Goal: Task Accomplishment & Management: Manage account settings

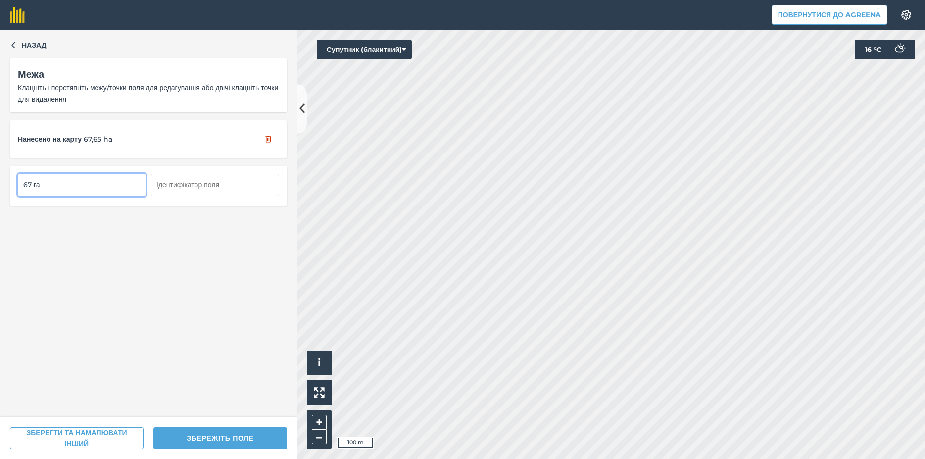
type input "67 га"
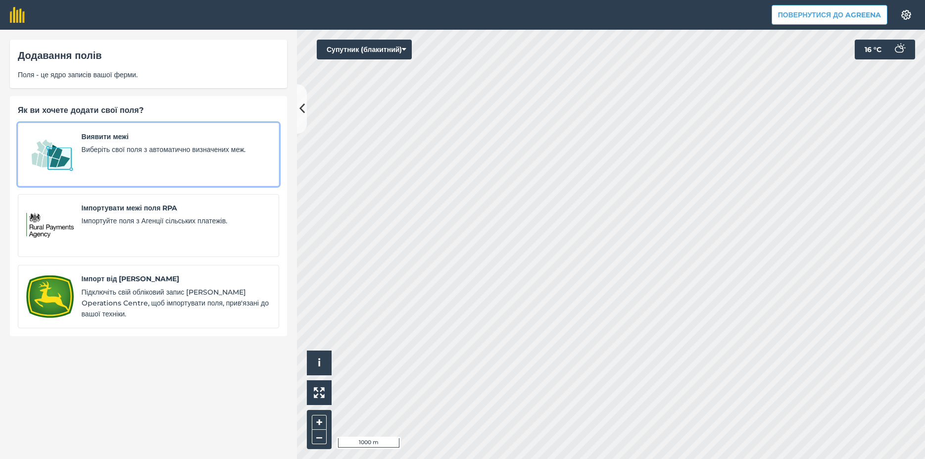
click at [74, 159] on link "Виявити межі Виберіть свої поля з автоматично визначених меж." at bounding box center [148, 154] width 261 height 63
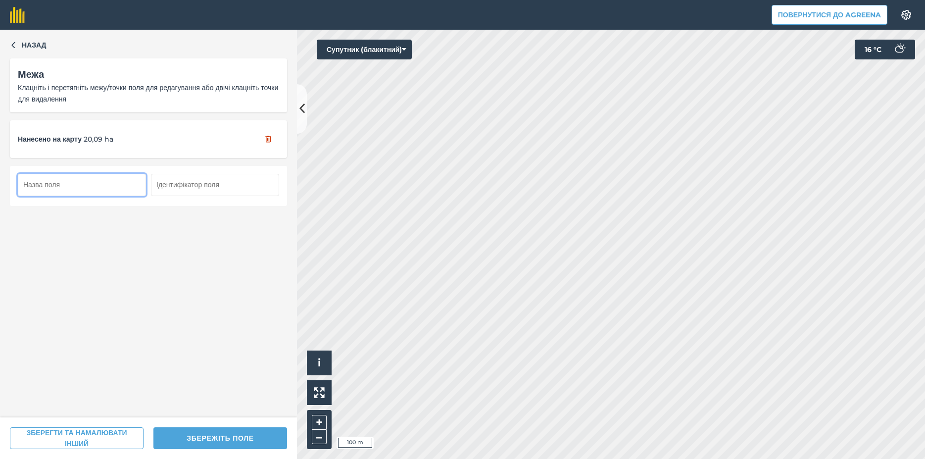
click at [48, 193] on input "text" at bounding box center [82, 185] width 128 height 22
type input "20 га"
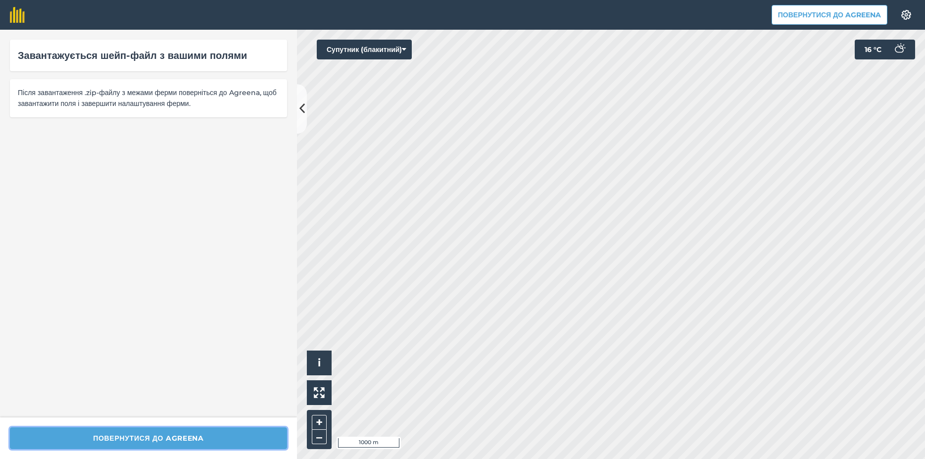
click at [100, 436] on button "Повернутися до Agreena" at bounding box center [148, 438] width 277 height 22
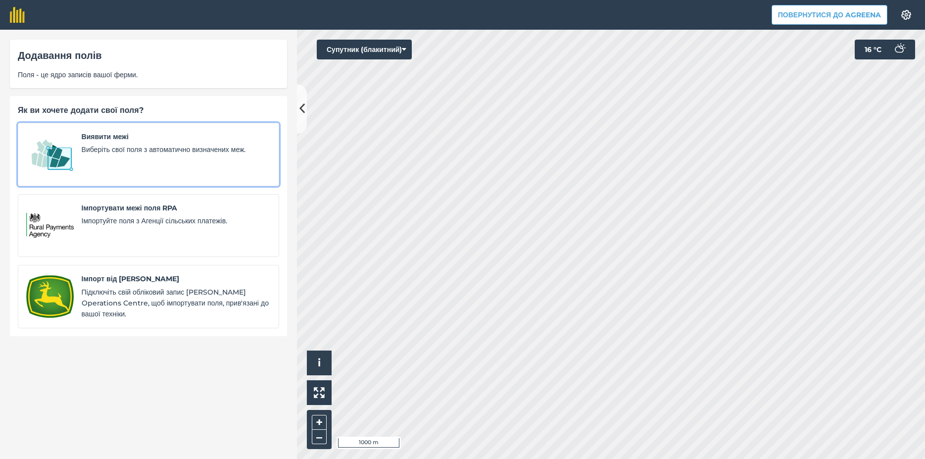
click at [103, 158] on div "Виявити межі Виберіть свої поля з автоматично визначених меж." at bounding box center [176, 154] width 189 height 47
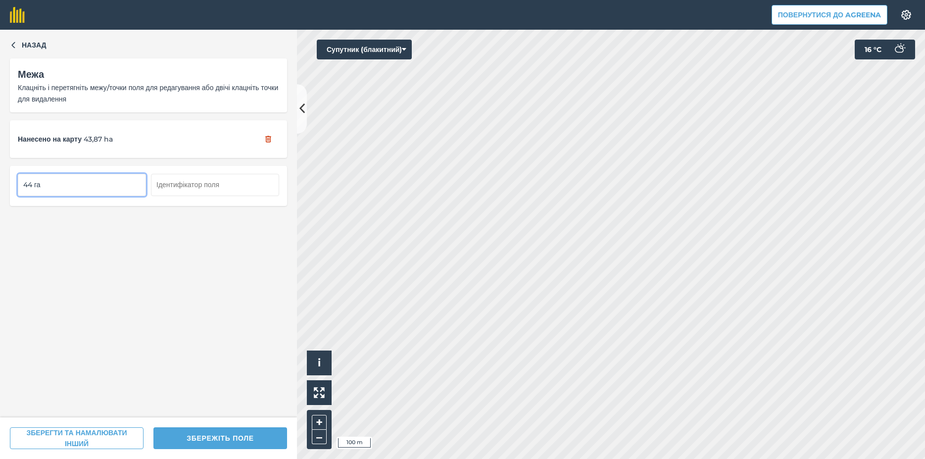
type input "44 га"
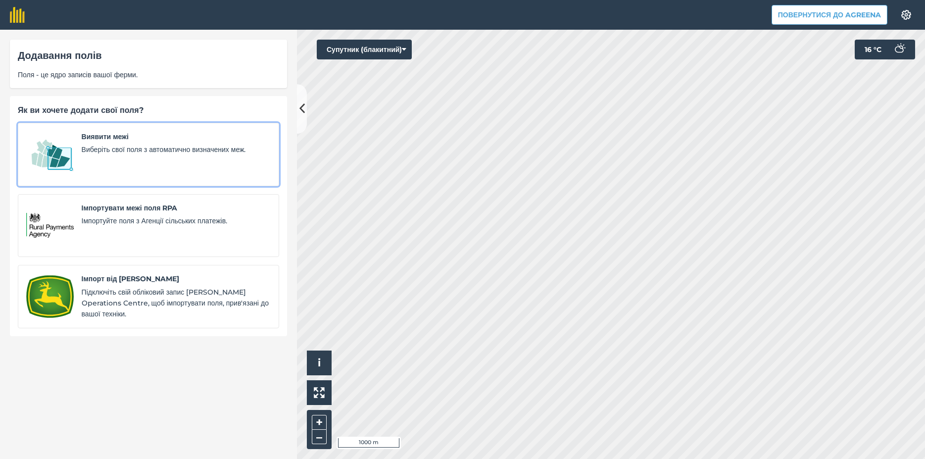
click at [48, 148] on img at bounding box center [49, 154] width 47 height 47
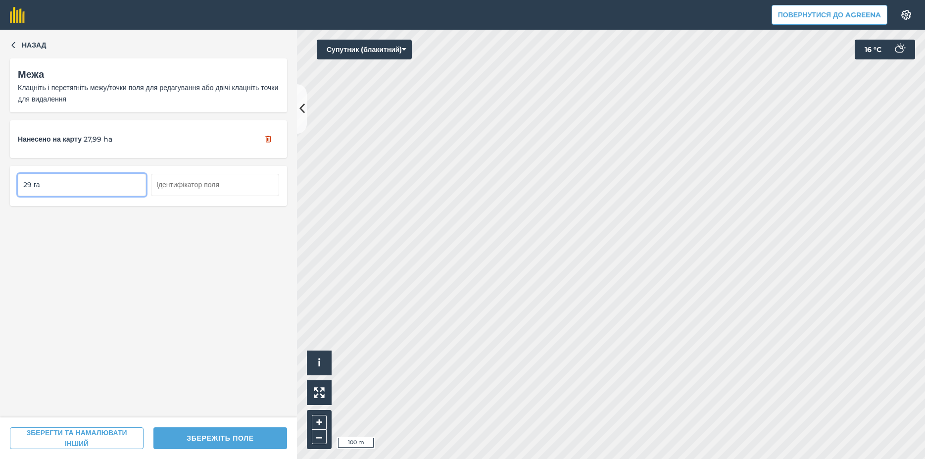
type input "29 га"
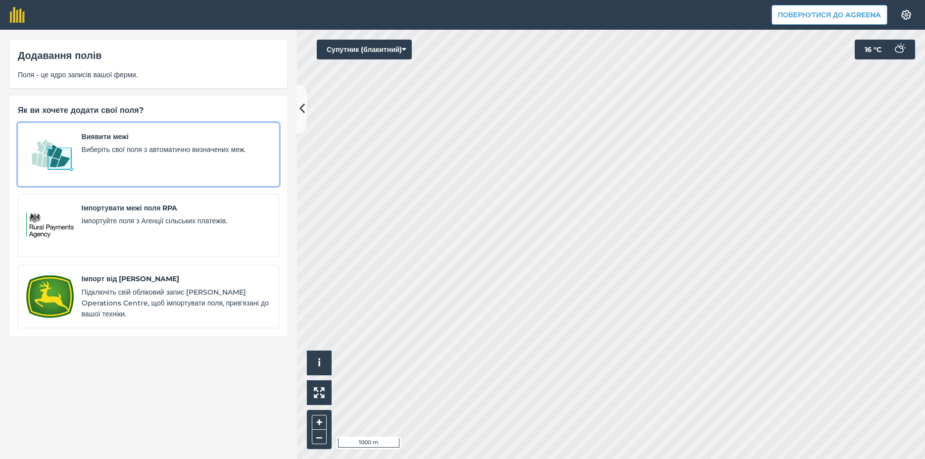
click at [63, 161] on img at bounding box center [49, 154] width 47 height 47
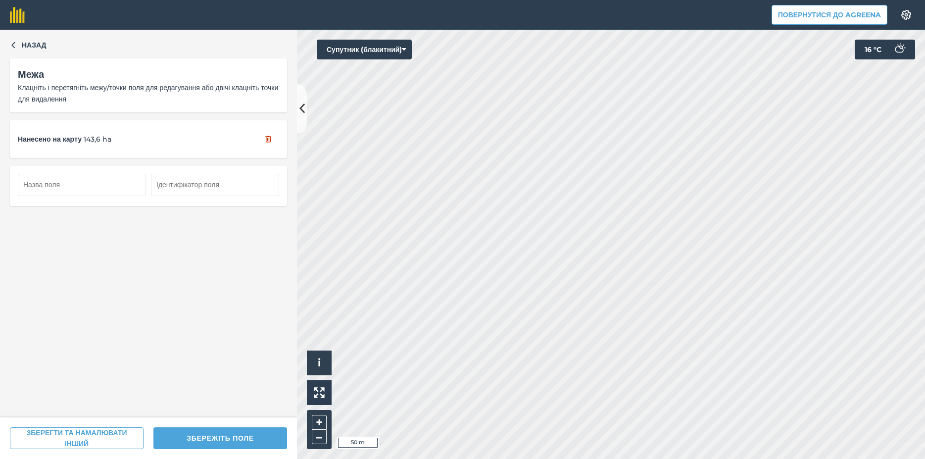
click at [202, 438] on button "ЗБЕРЕЖІТЬ ПОЛЕ" at bounding box center [220, 438] width 134 height 22
click at [68, 193] on input "text" at bounding box center [82, 185] width 128 height 22
type input "144 га"
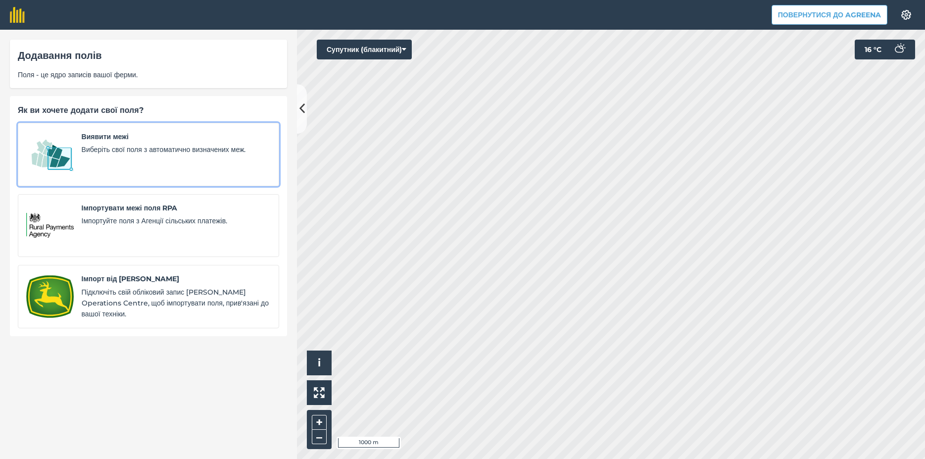
click at [67, 166] on img at bounding box center [49, 154] width 47 height 47
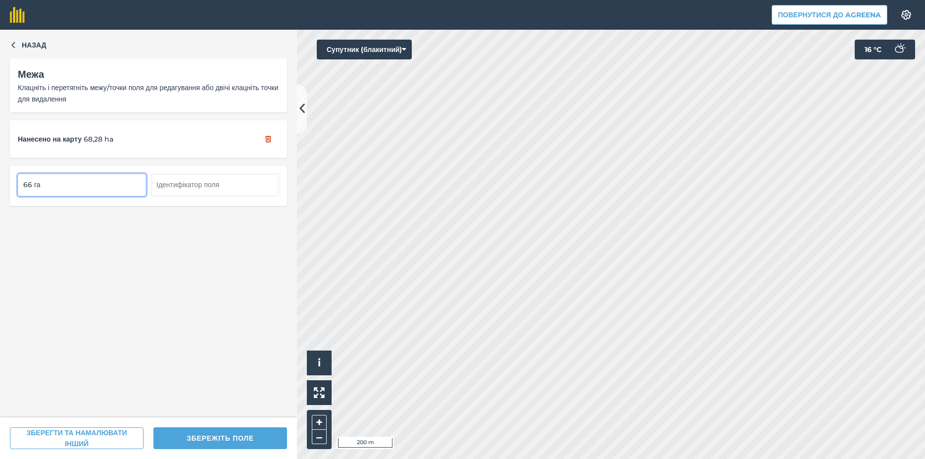
type input "66 га"
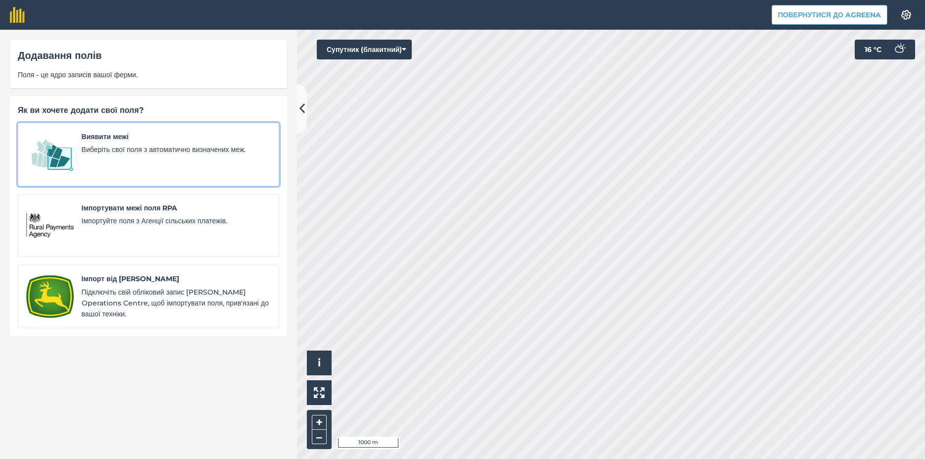
click at [75, 161] on link "Виявити межі Виберіть свої поля з автоматично визначених меж." at bounding box center [148, 154] width 261 height 63
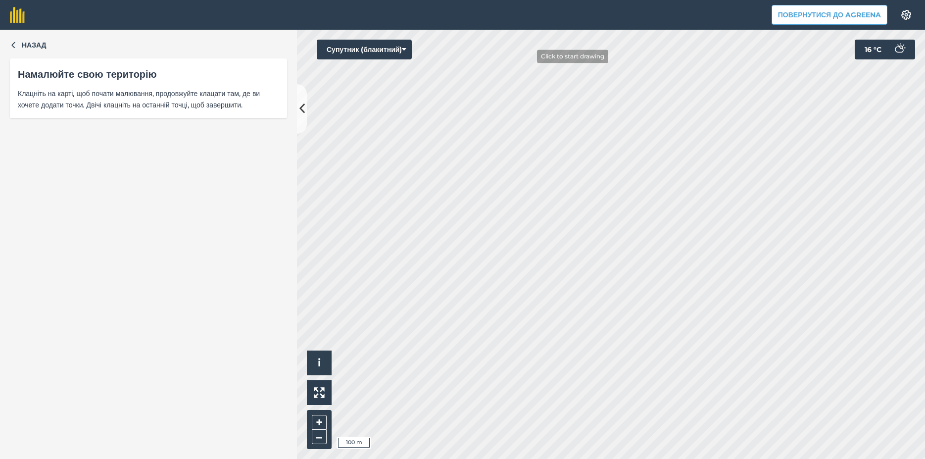
click at [570, 13] on div "Повернутися до Agreena Налаштування Map printing is not available on our free p…" at bounding box center [462, 229] width 925 height 459
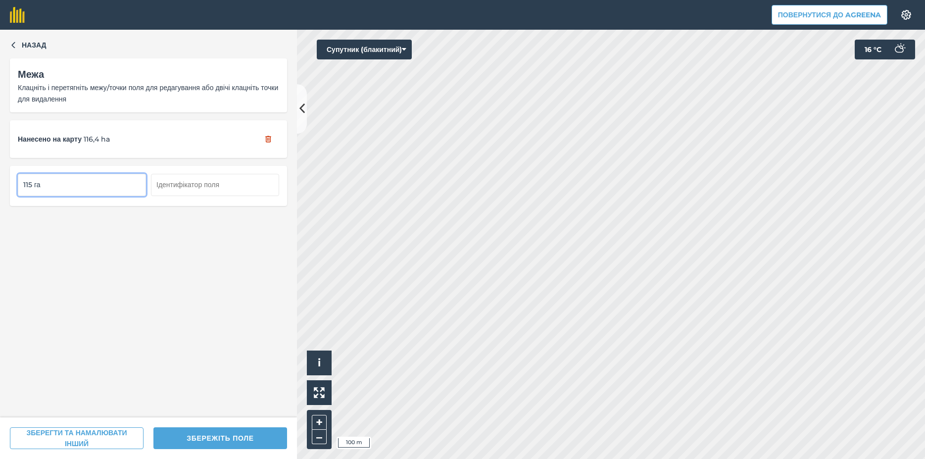
type input "115 га"
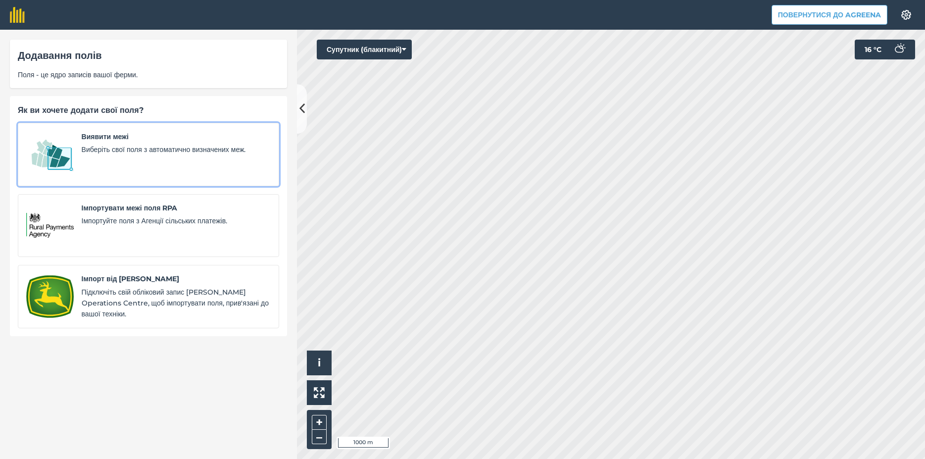
click at [49, 162] on img at bounding box center [49, 154] width 47 height 47
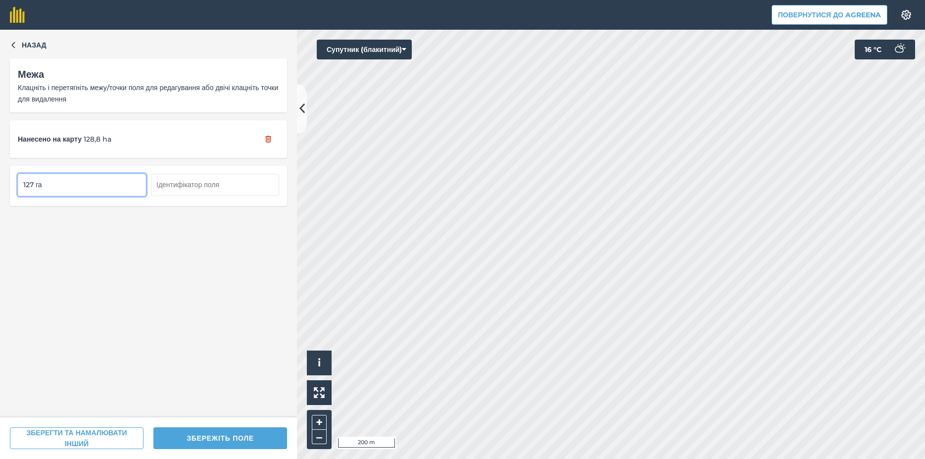
type input "127 га"
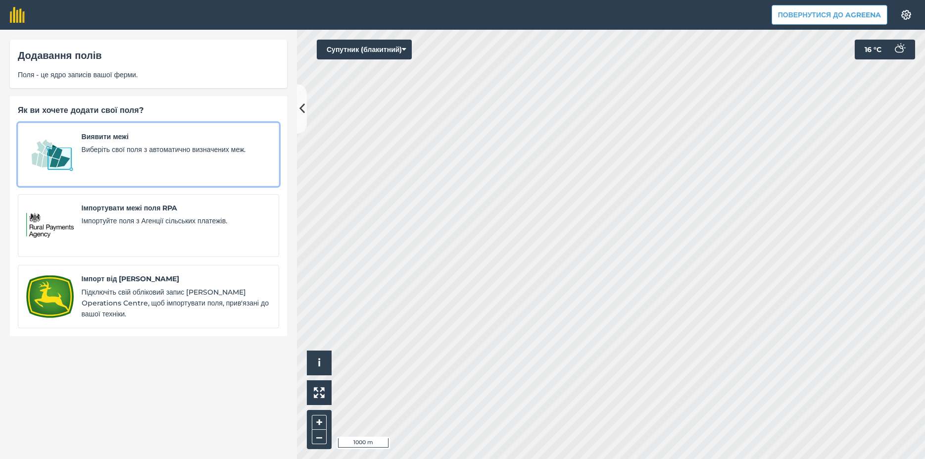
click at [87, 157] on div "Виявити межі Виберіть свої поля з автоматично визначених меж." at bounding box center [176, 154] width 189 height 47
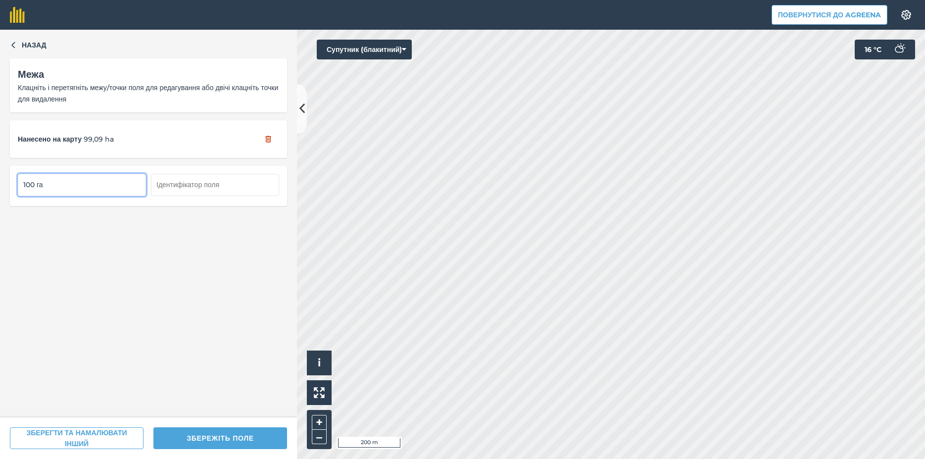
type input "100 га"
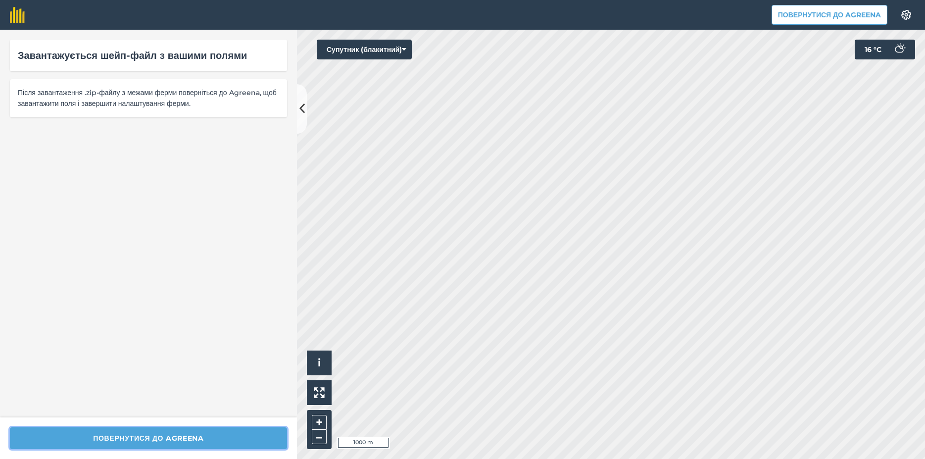
click at [120, 435] on button "Повернутися до Agreena" at bounding box center [148, 438] width 277 height 22
click at [157, 434] on button "Повернутися до Agreena" at bounding box center [148, 438] width 277 height 22
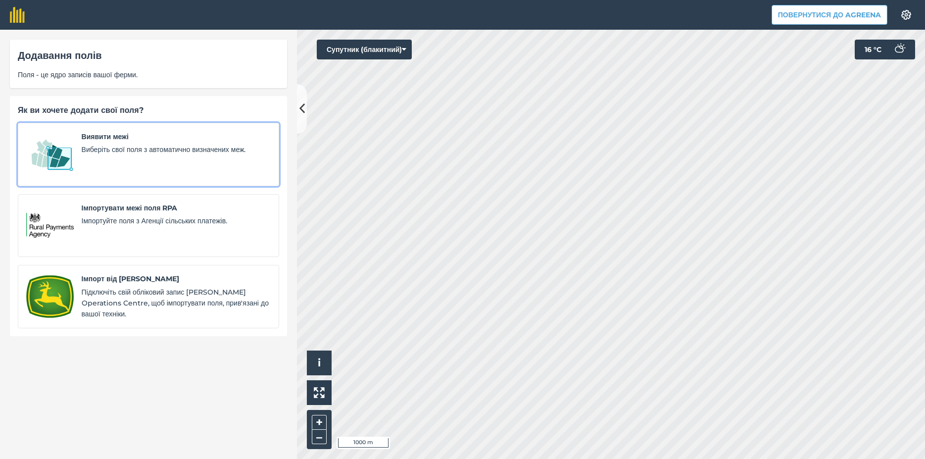
click at [60, 164] on img at bounding box center [49, 154] width 47 height 47
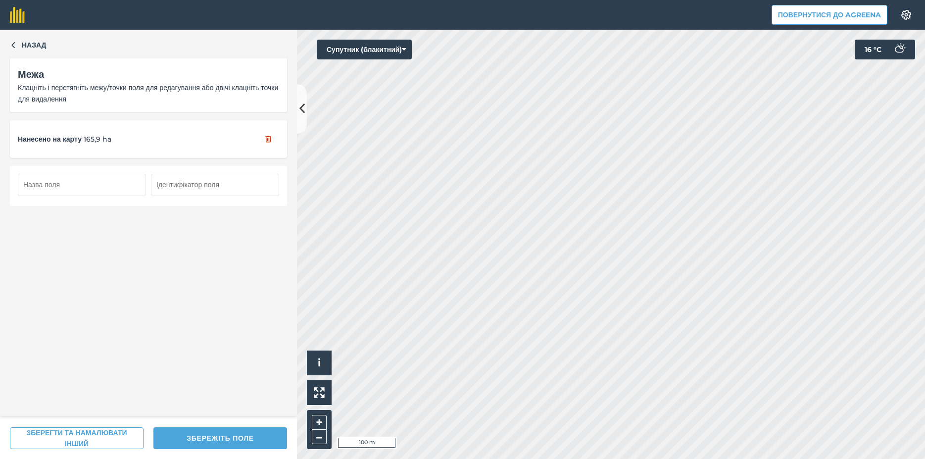
click at [48, 187] on input "text" at bounding box center [82, 185] width 128 height 22
type input "166 га"
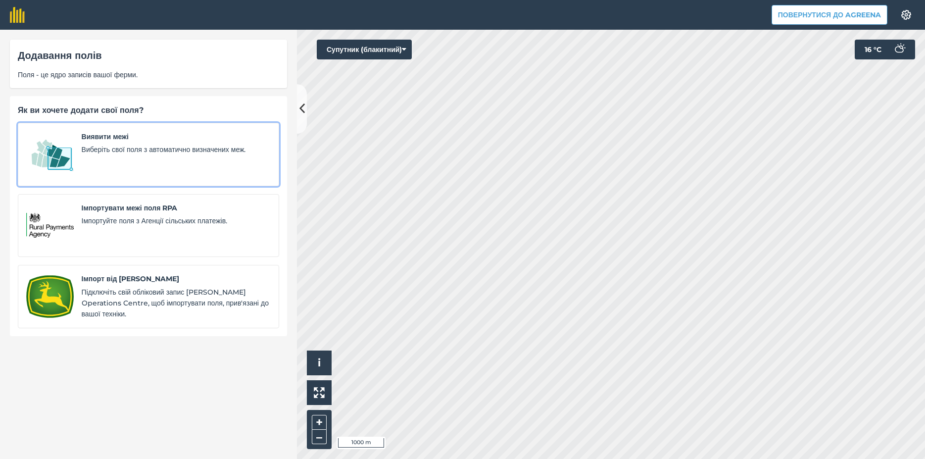
click at [46, 159] on img at bounding box center [49, 154] width 47 height 47
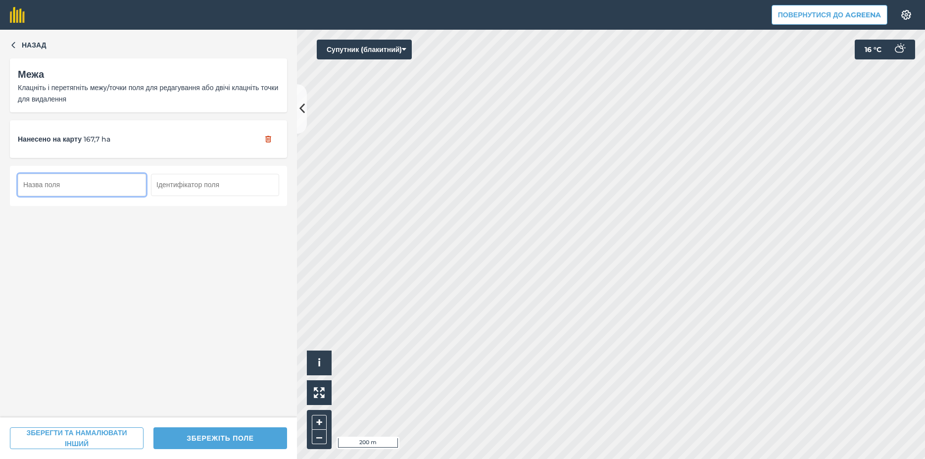
click at [30, 185] on input "text" at bounding box center [82, 185] width 128 height 22
type input "167 га"
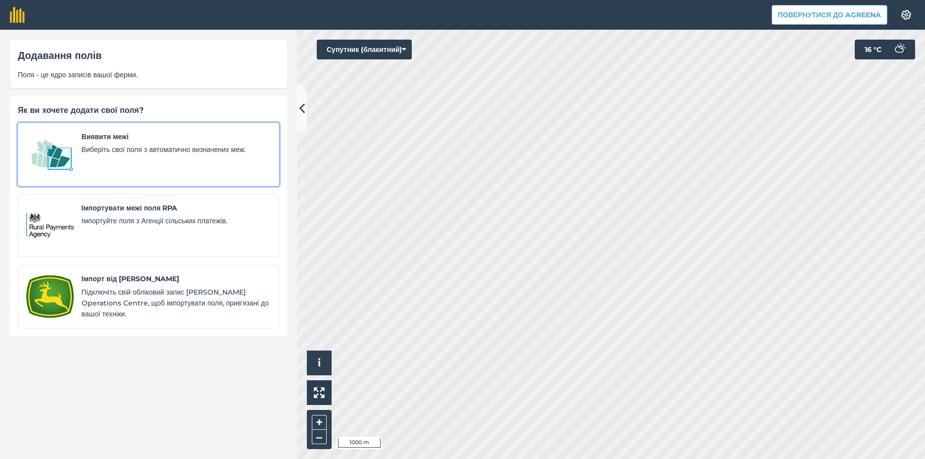
click at [50, 166] on img at bounding box center [49, 154] width 47 height 47
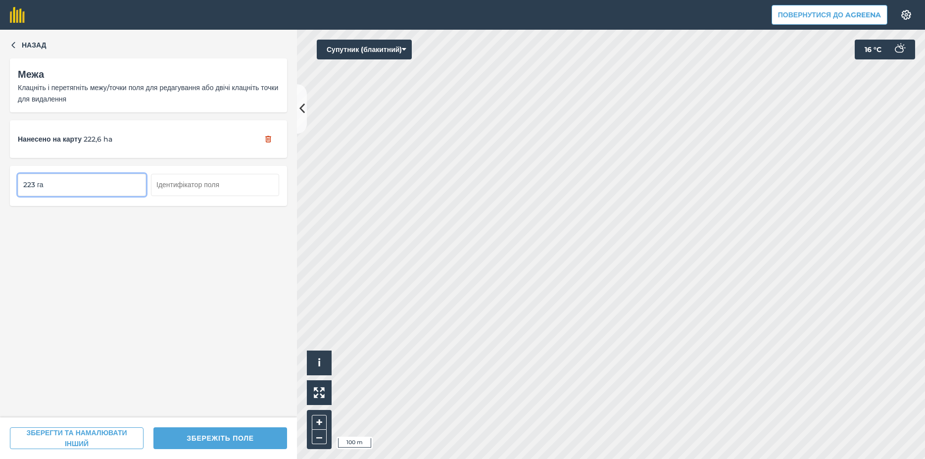
type input "223 га"
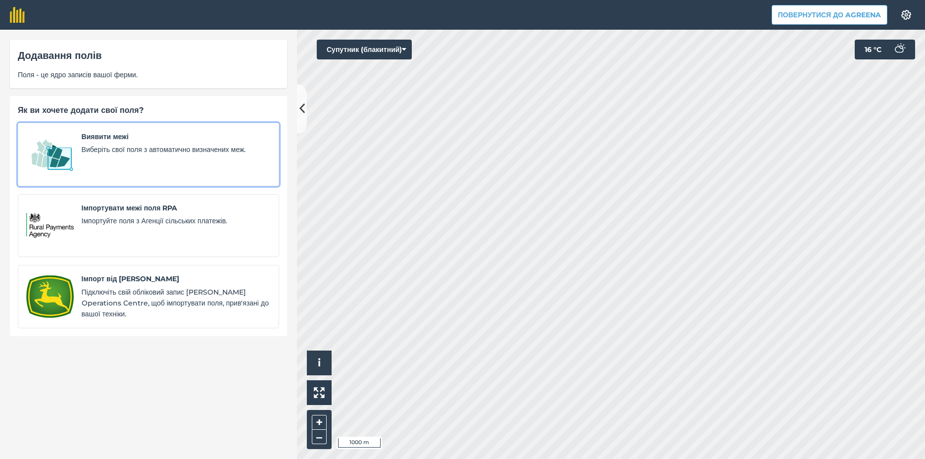
click at [112, 163] on div "Виявити межі Виберіть свої поля з автоматично визначених меж." at bounding box center [176, 154] width 189 height 47
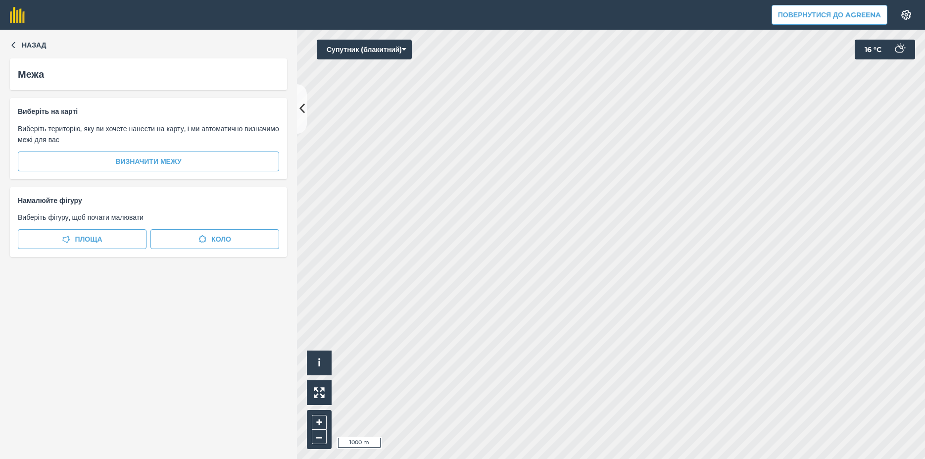
click at [77, 249] on div "Намалюйте фігуру Виберіть фігуру, щоб почати малювати Площа Коло" at bounding box center [148, 222] width 277 height 70
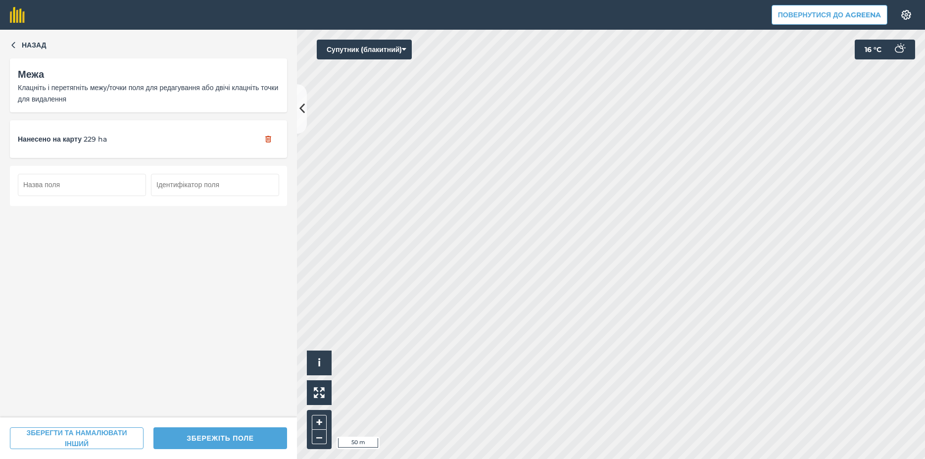
click at [45, 184] on input "text" at bounding box center [82, 185] width 128 height 22
type input "229 га"
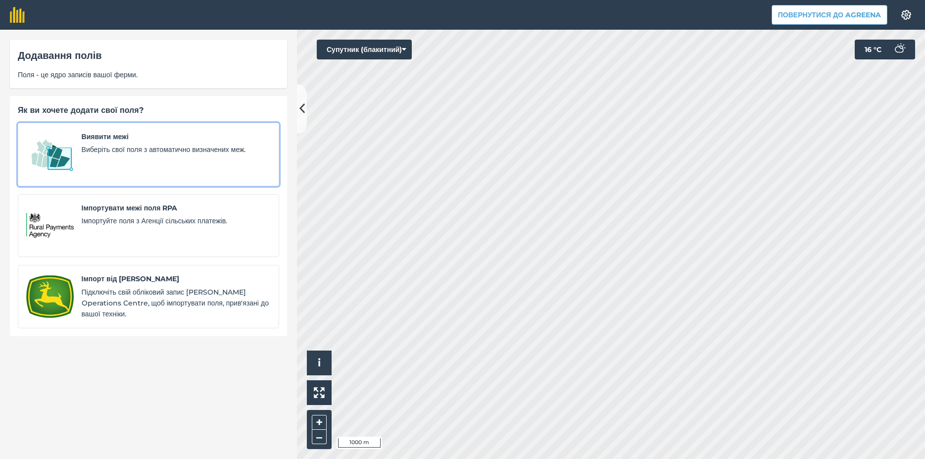
click at [50, 160] on img at bounding box center [49, 154] width 47 height 47
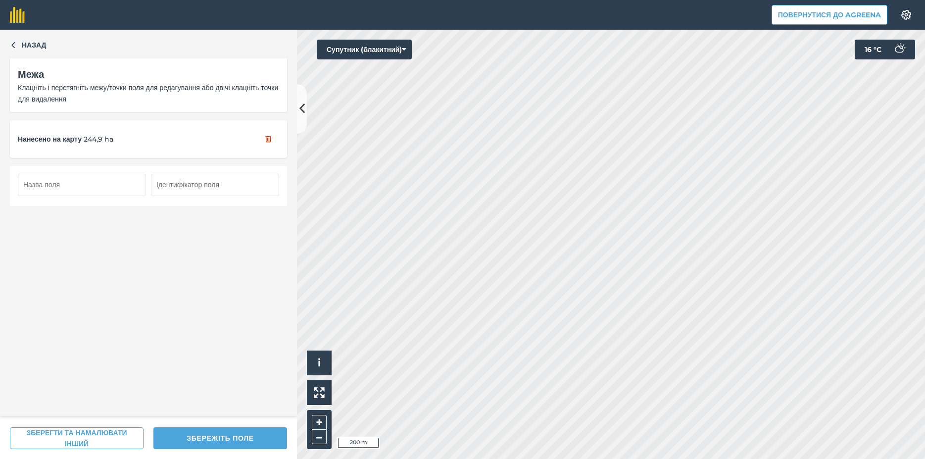
click at [29, 183] on input "text" at bounding box center [82, 185] width 128 height 22
type input "244 га"
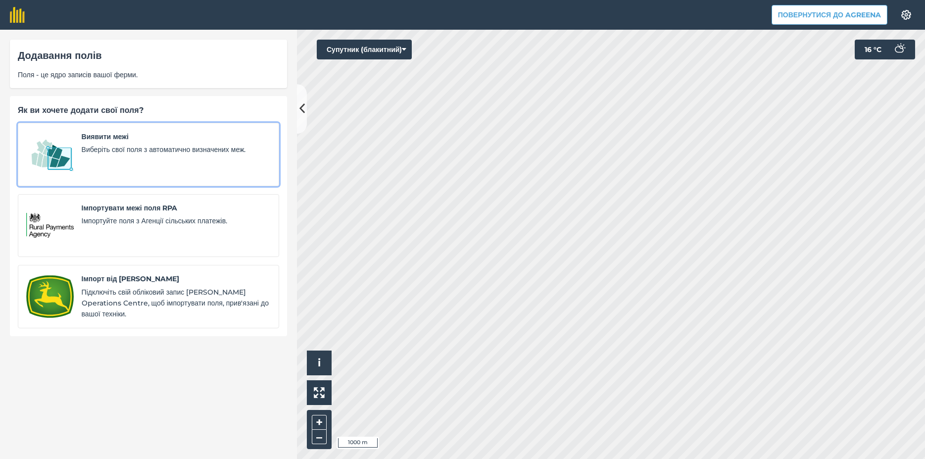
click at [50, 161] on img at bounding box center [49, 154] width 47 height 47
click at [59, 160] on img at bounding box center [49, 154] width 47 height 47
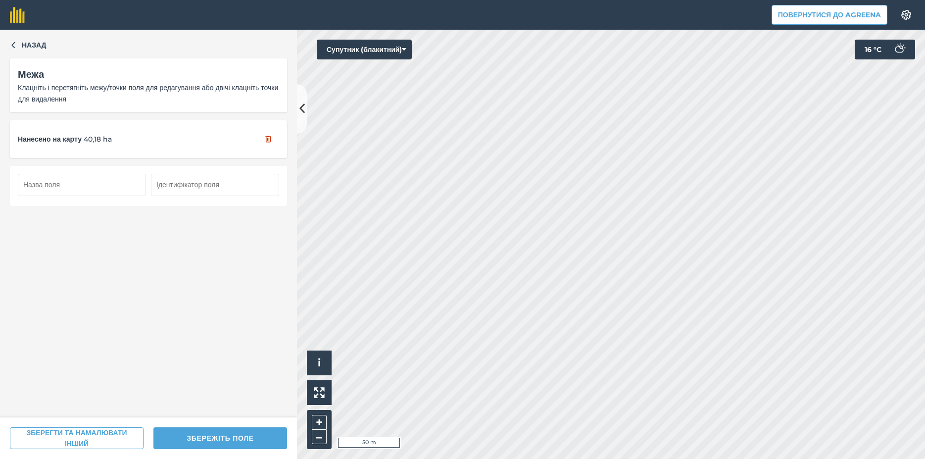
click at [70, 187] on input "text" at bounding box center [82, 185] width 128 height 22
type input "41 га"
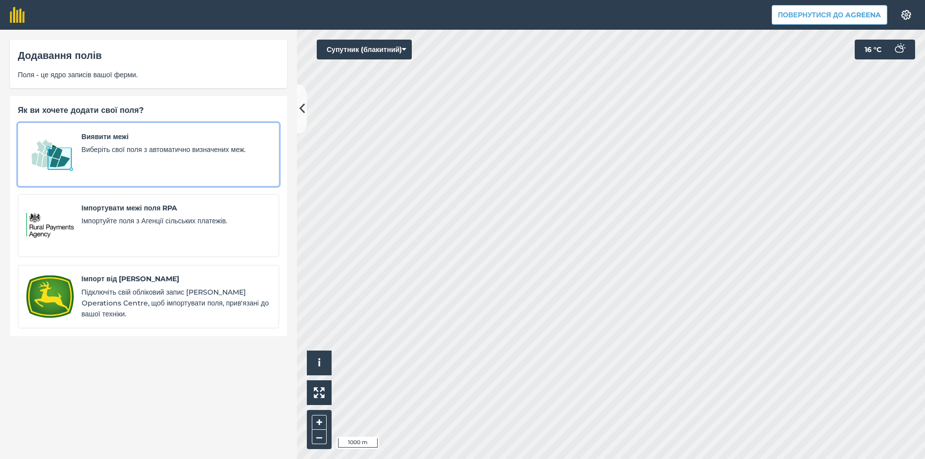
click at [50, 152] on img at bounding box center [49, 154] width 47 height 47
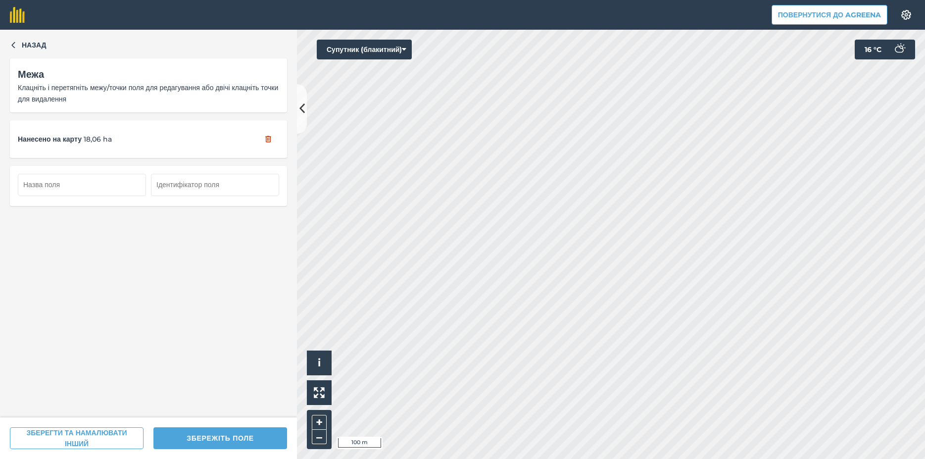
click at [733, 12] on div "Повернутися до Agreena Налаштування Map printing is not available on our free p…" at bounding box center [462, 229] width 925 height 459
click at [79, 188] on input "text" at bounding box center [82, 185] width 128 height 22
type input "17,5 га"
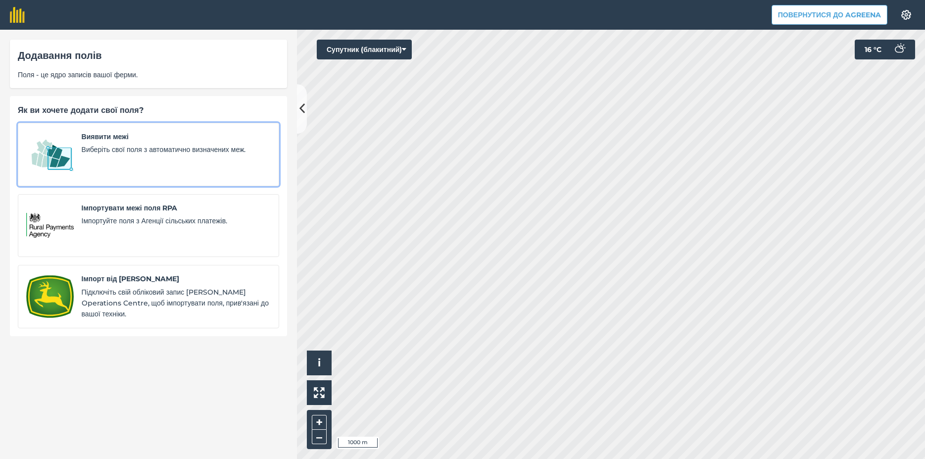
click at [41, 162] on img at bounding box center [49, 154] width 47 height 47
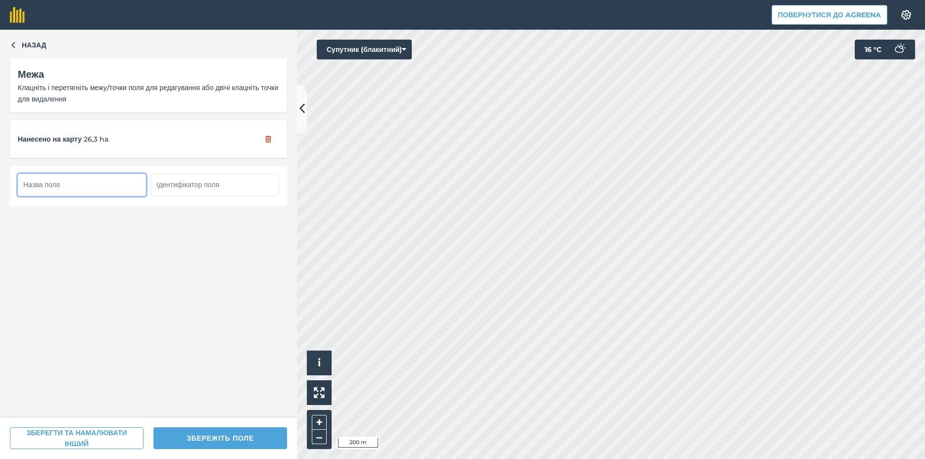
click at [47, 183] on input "text" at bounding box center [82, 185] width 128 height 22
type input "26 га"
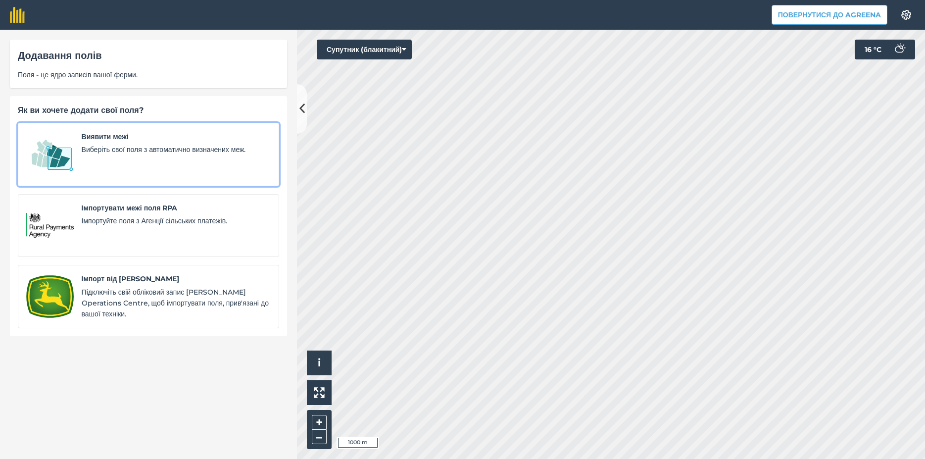
click at [98, 170] on div "Виявити межі Виберіть свої поля з автоматично визначених меж." at bounding box center [176, 154] width 189 height 47
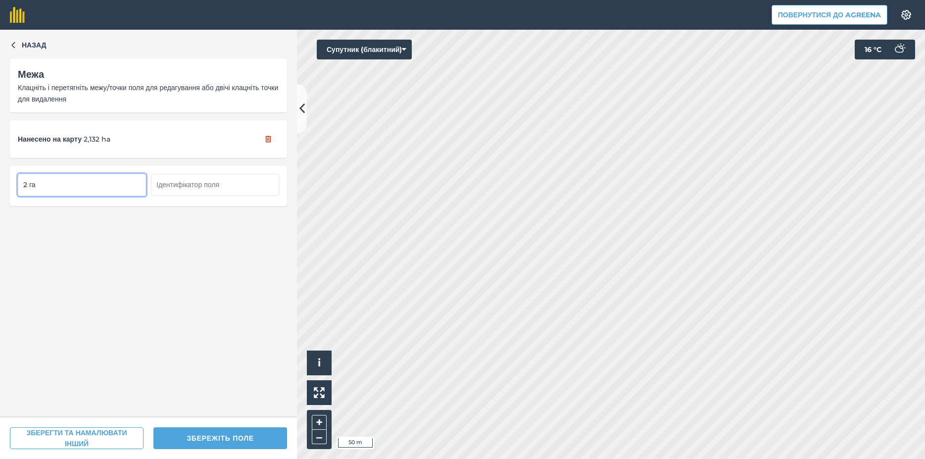
type input "2 га"
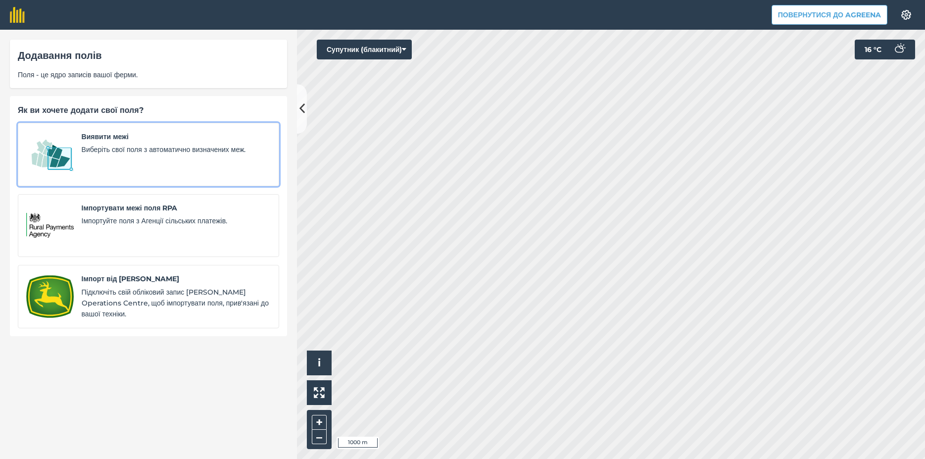
click at [71, 170] on img at bounding box center [49, 154] width 47 height 47
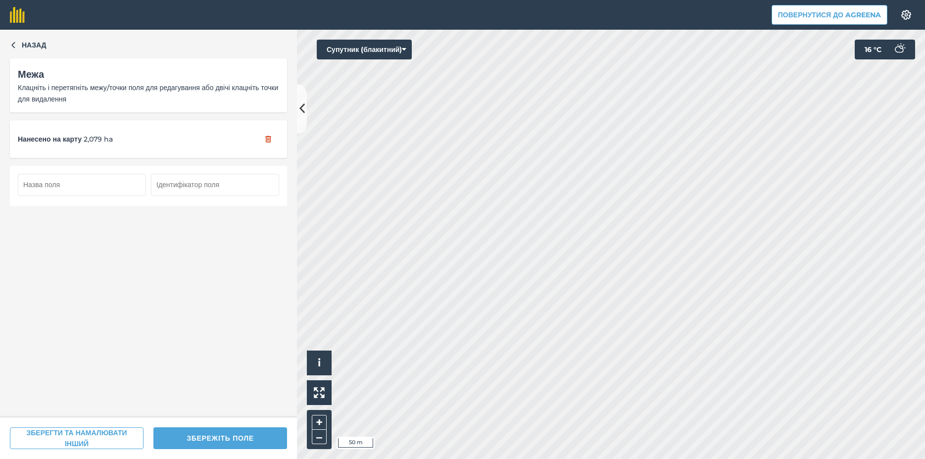
click at [40, 187] on input "text" at bounding box center [82, 185] width 128 height 22
type input "2,0 га"
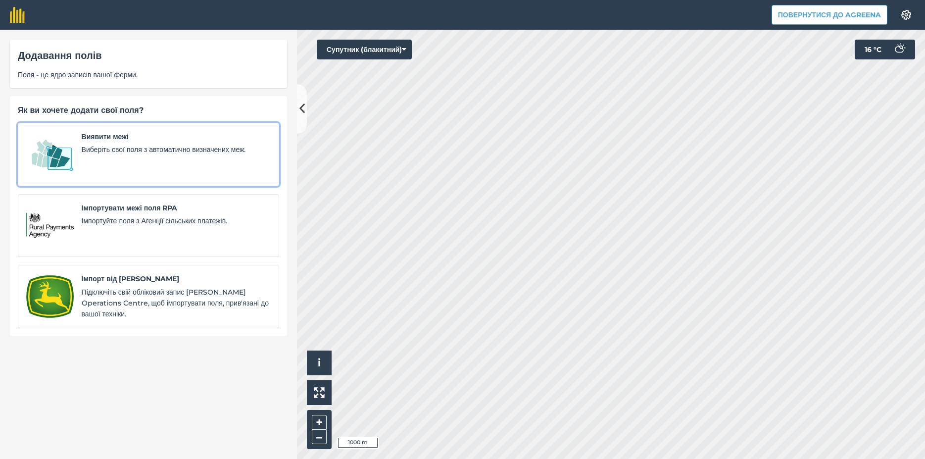
click at [54, 164] on img at bounding box center [49, 154] width 47 height 47
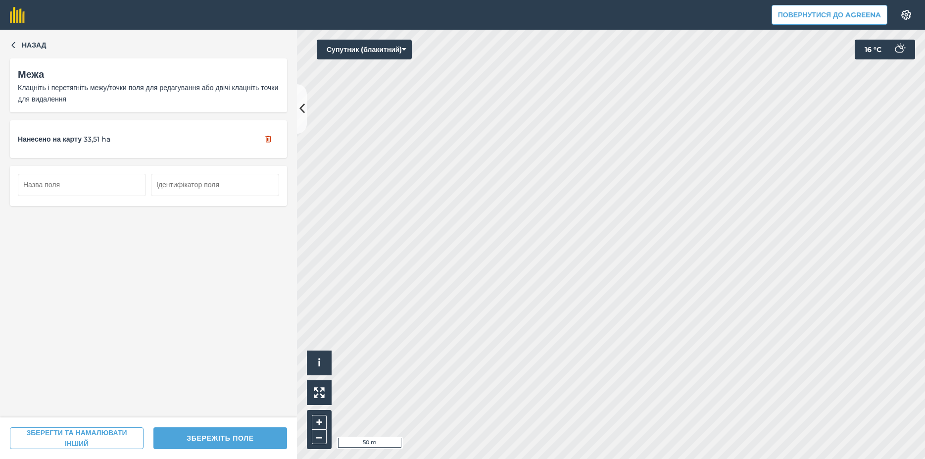
click at [630, 12] on div "Повернутися до Agreena Налаштування Map printing is not available on our free p…" at bounding box center [462, 229] width 925 height 459
click at [598, 10] on div "Повернутися до Agreena Налаштування Map printing is not available on our free p…" at bounding box center [462, 229] width 925 height 459
click at [23, 188] on input "text" at bounding box center [82, 185] width 128 height 22
type input "36 га"
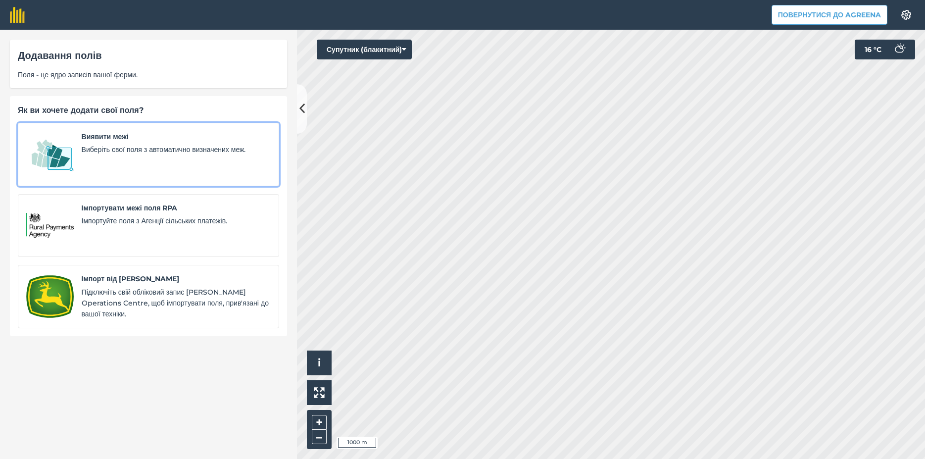
click at [93, 165] on div "Виявити межі Виберіть свої поля з автоматично визначених меж." at bounding box center [176, 154] width 189 height 47
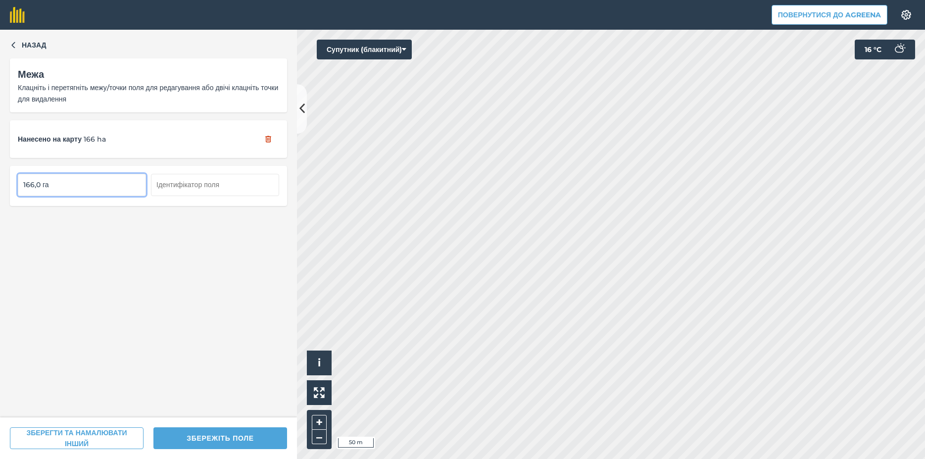
type input "166,0 га"
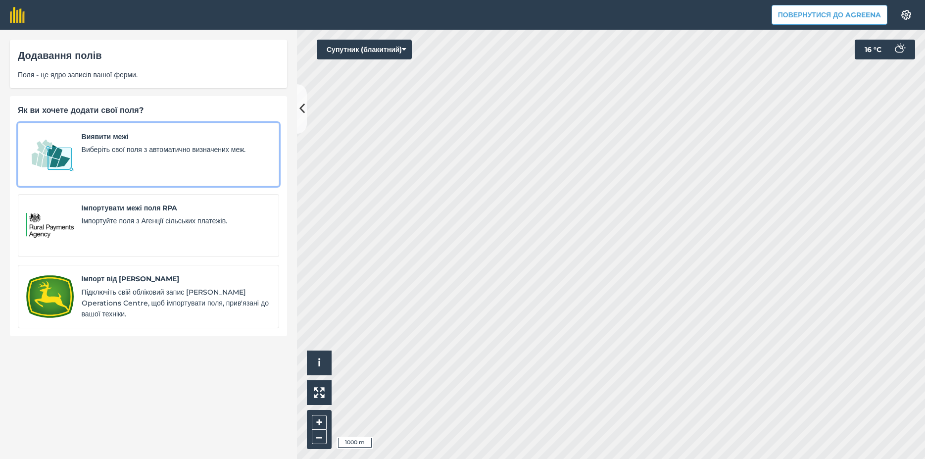
click at [48, 165] on img at bounding box center [49, 154] width 47 height 47
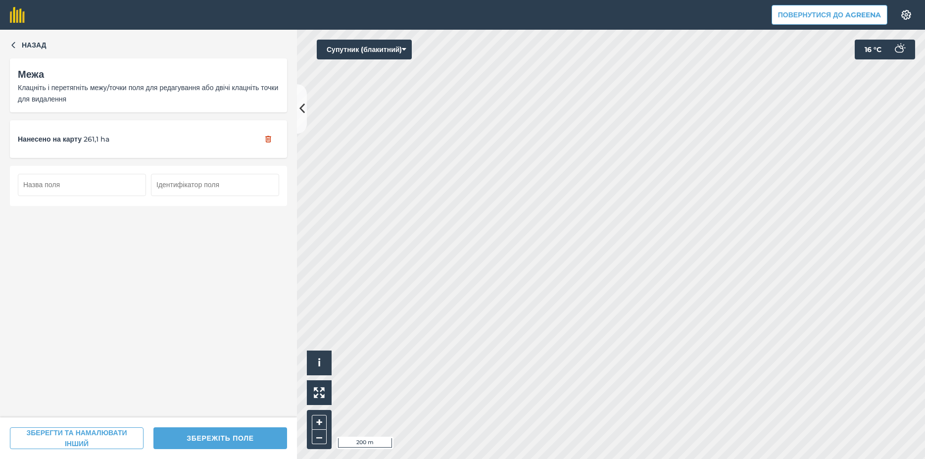
click at [36, 184] on input "text" at bounding box center [82, 185] width 128 height 22
type input "255 га"
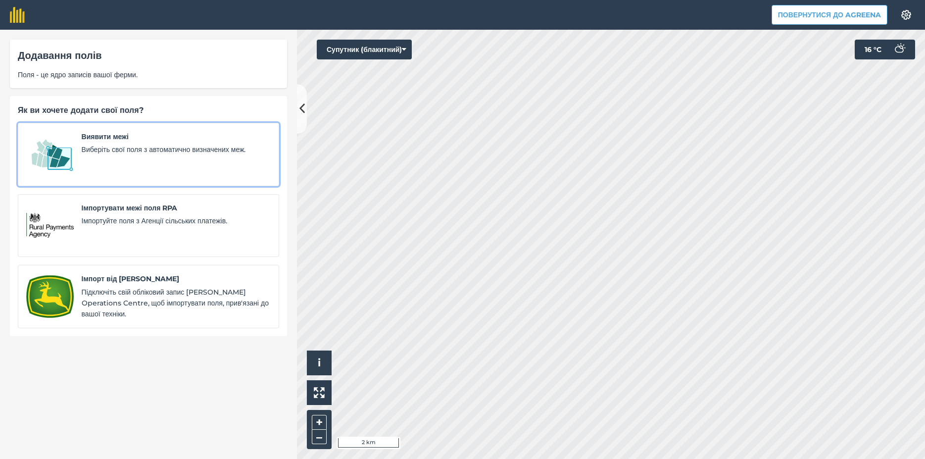
click at [41, 143] on img at bounding box center [49, 154] width 47 height 47
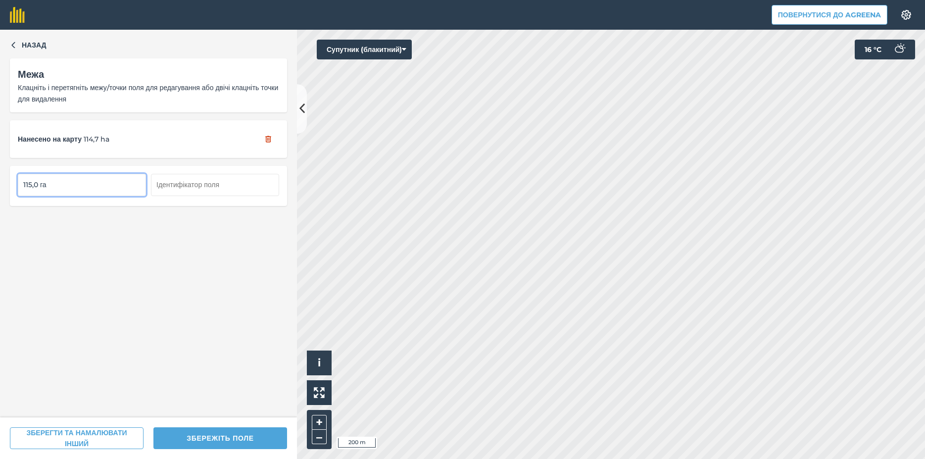
type input "115,0 га"
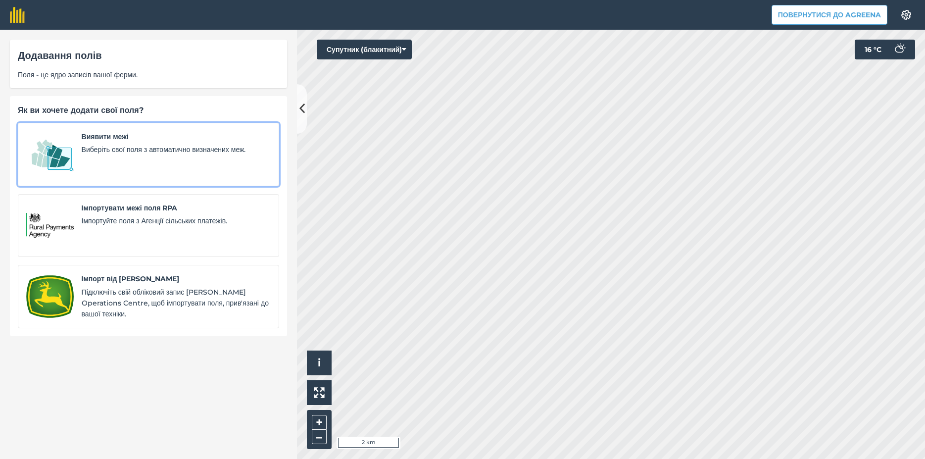
click at [63, 160] on img at bounding box center [49, 154] width 47 height 47
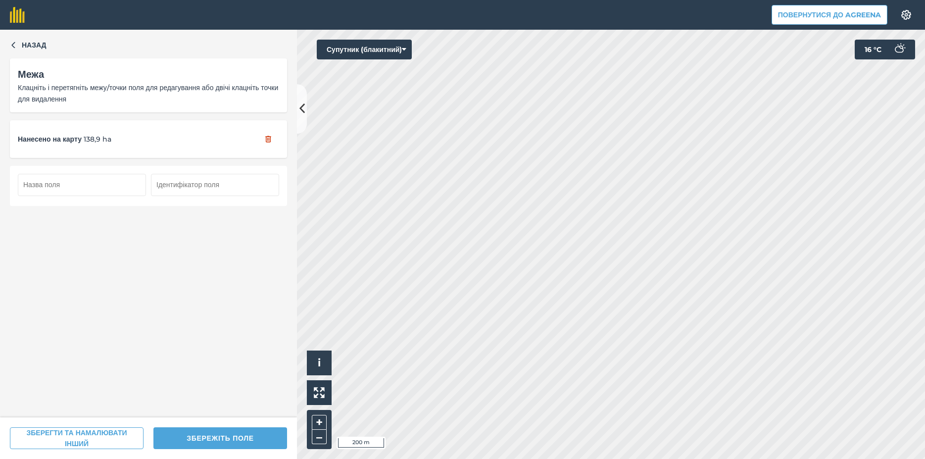
click at [62, 181] on input "text" at bounding box center [82, 185] width 128 height 22
type input "139 га"
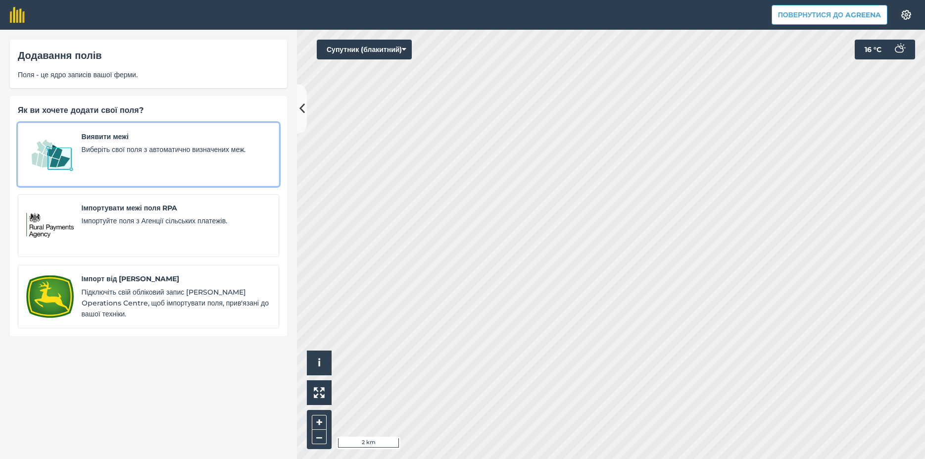
click at [49, 160] on img at bounding box center [49, 154] width 47 height 47
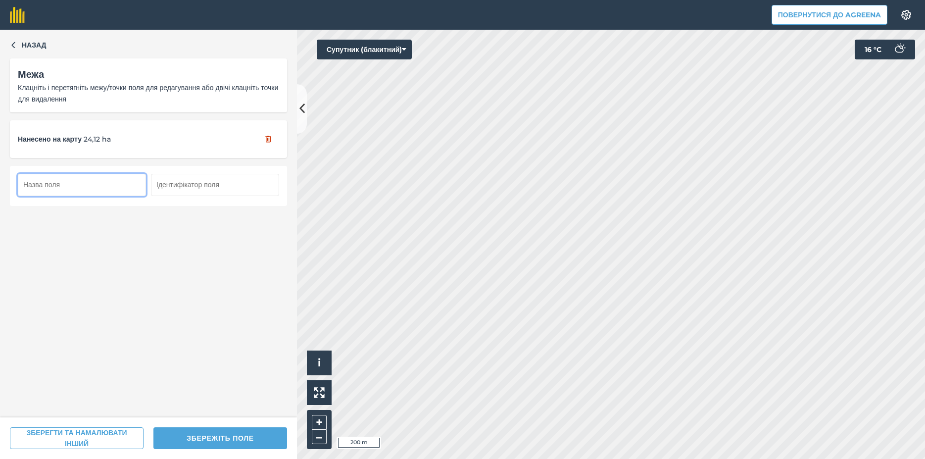
click at [46, 188] on input "text" at bounding box center [82, 185] width 128 height 22
type input "24 га"
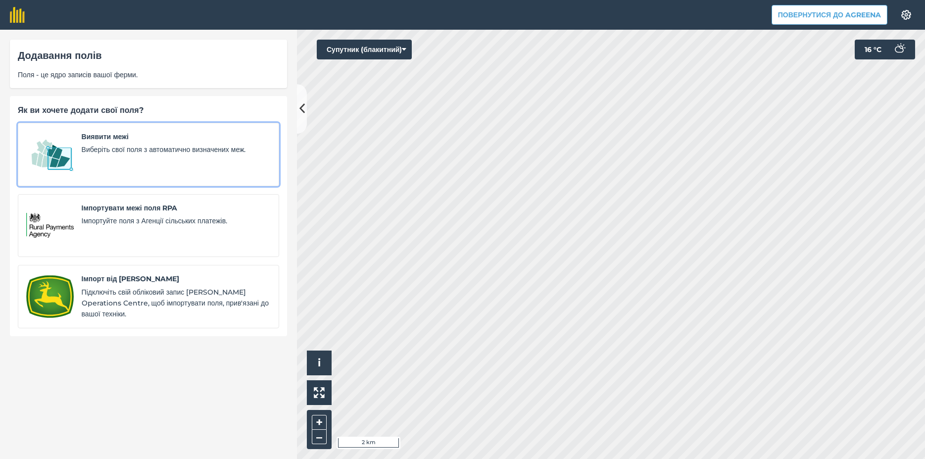
click at [85, 163] on div "Виявити межі Виберіть свої поля з автоматично визначених меж." at bounding box center [176, 154] width 189 height 47
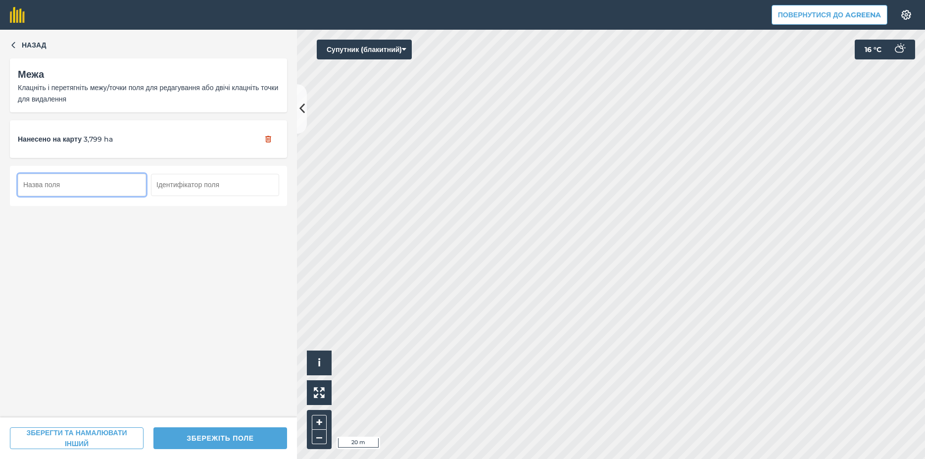
click at [38, 191] on input "text" at bounding box center [82, 185] width 128 height 22
type input "3,75 га"
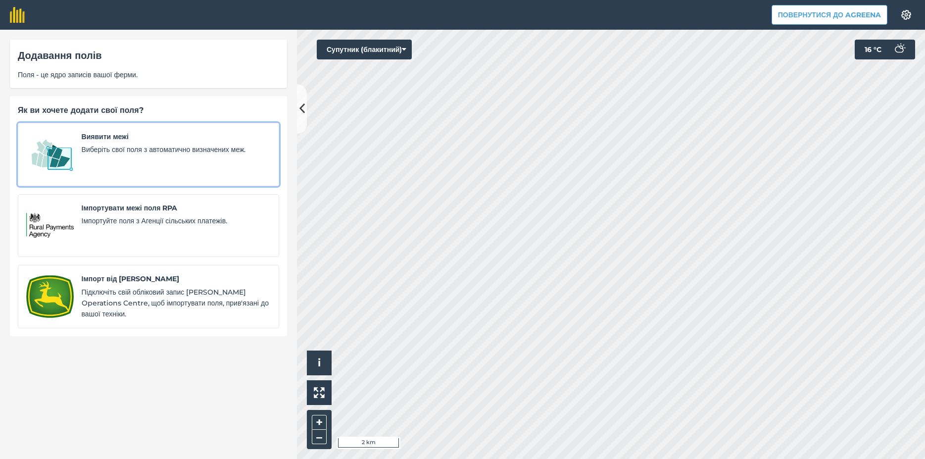
click at [47, 160] on img at bounding box center [49, 154] width 47 height 47
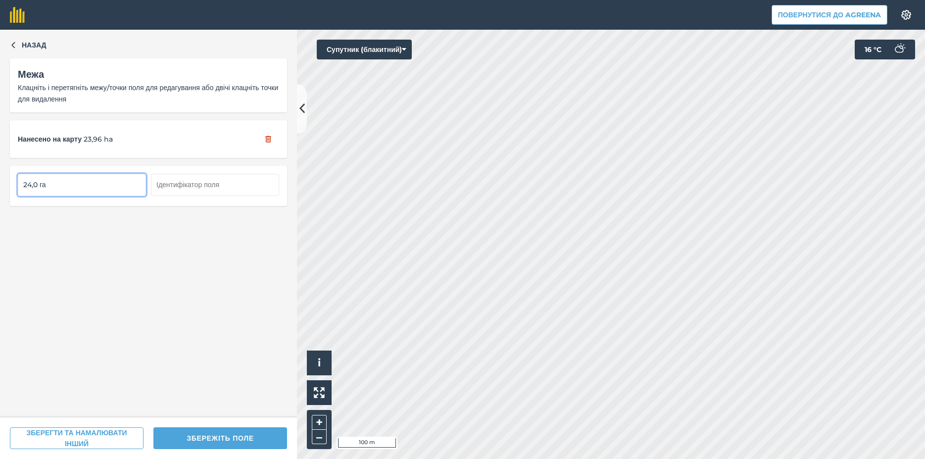
type input "24,0 га"
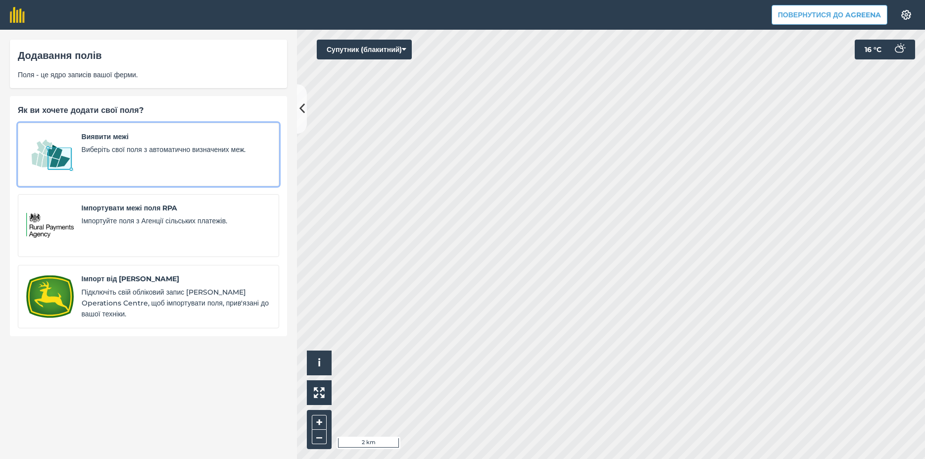
click at [55, 148] on img at bounding box center [49, 154] width 47 height 47
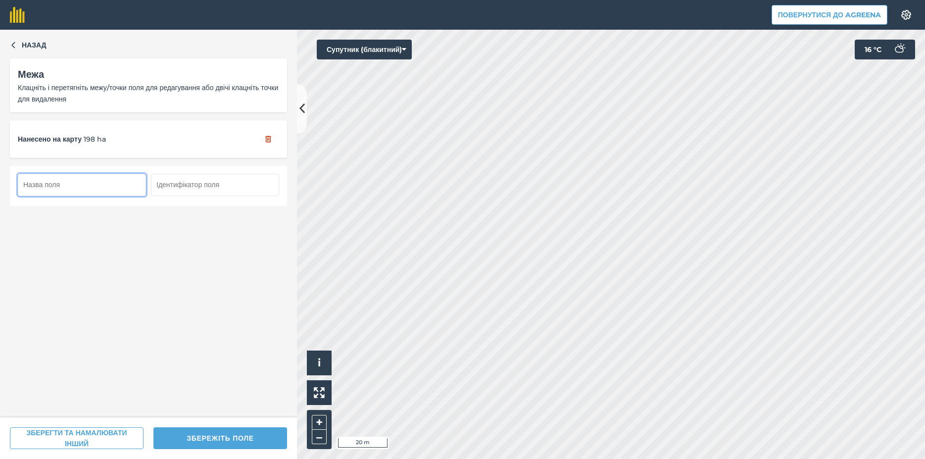
click at [42, 186] on input "text" at bounding box center [82, 185] width 128 height 22
type input "200 га"
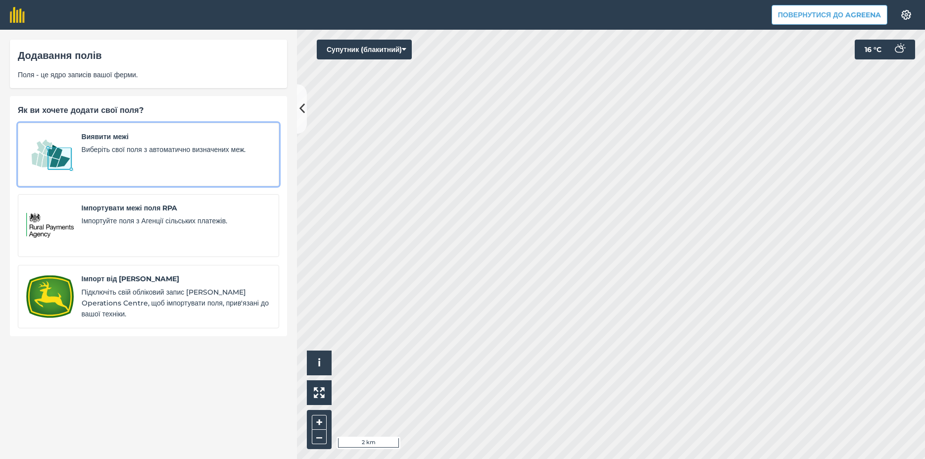
click at [60, 172] on img at bounding box center [49, 154] width 47 height 47
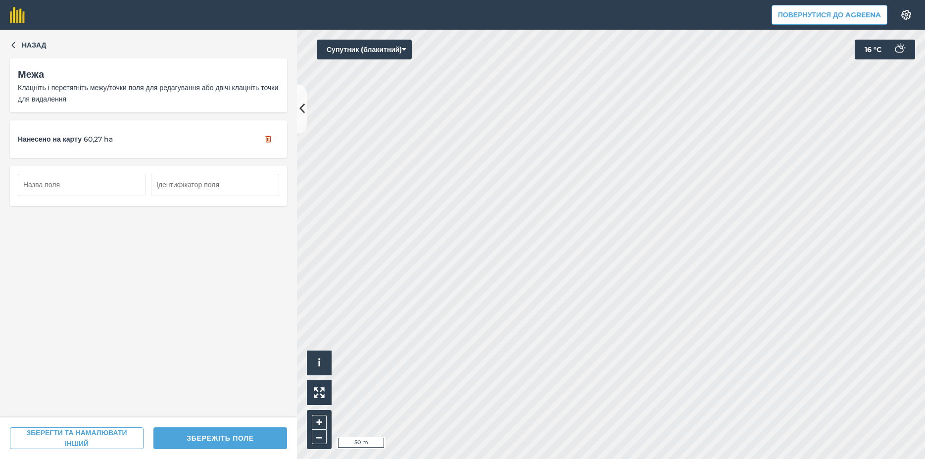
click at [206, 218] on div "Назад Межа Клацніть і перетягніть межу/точки поля для редагування або двічі кла…" at bounding box center [462, 244] width 925 height 429
click at [615, 29] on div "Повернутися до Agreena Налаштування Map printing is not available on our free p…" at bounding box center [462, 229] width 925 height 459
click at [72, 190] on input "text" at bounding box center [82, 185] width 128 height 22
type input "63 га"
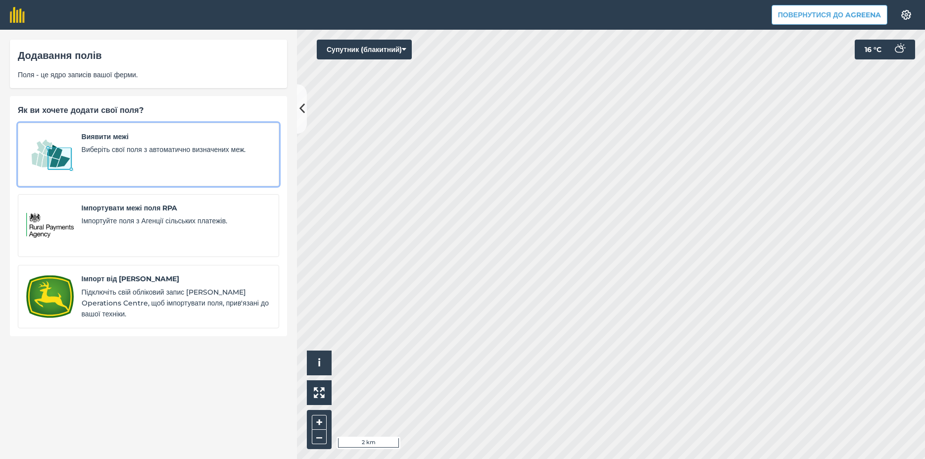
click at [45, 153] on img at bounding box center [49, 154] width 47 height 47
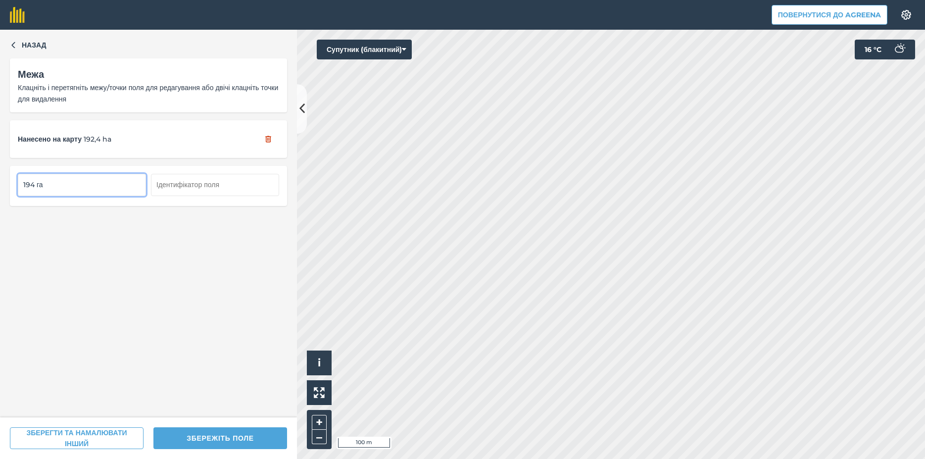
type input "194 га"
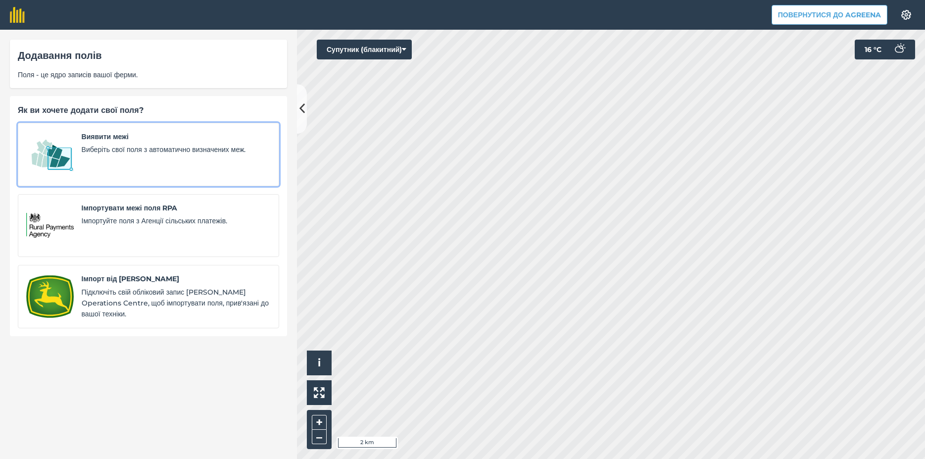
click at [96, 148] on span "Виберіть свої поля з автоматично визначених меж." at bounding box center [176, 149] width 189 height 11
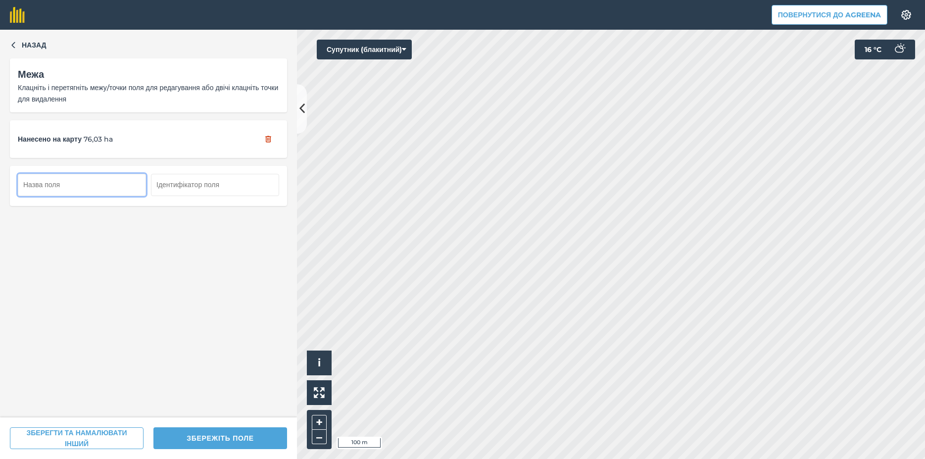
click at [121, 186] on input "text" at bounding box center [82, 185] width 128 height 22
type input "75 га"
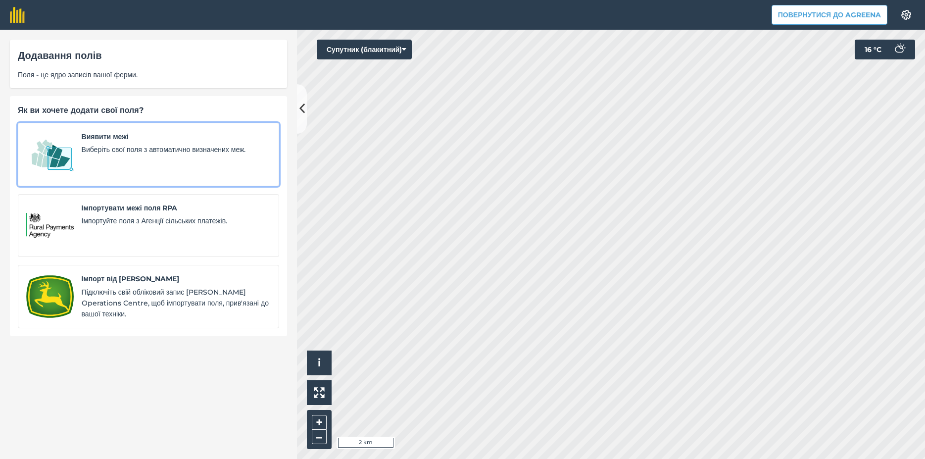
click at [87, 156] on div "Виявити межі Виберіть свої поля з автоматично визначених меж." at bounding box center [176, 154] width 189 height 47
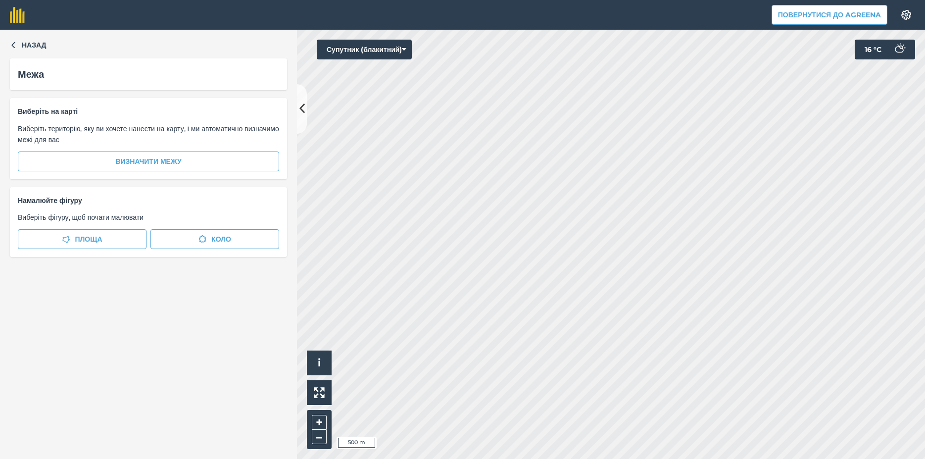
click at [488, 397] on div "Повернутися до Agreena Налаштування Map printing is not available on our free p…" at bounding box center [462, 229] width 925 height 459
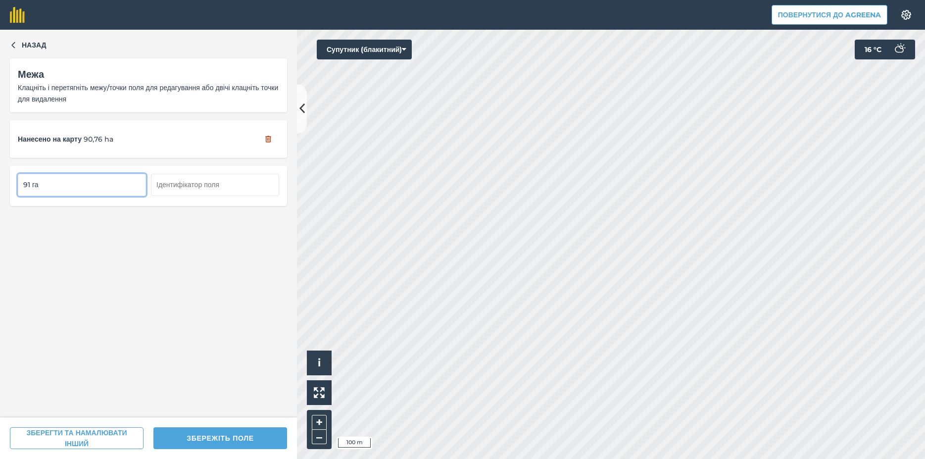
type input "91 га"
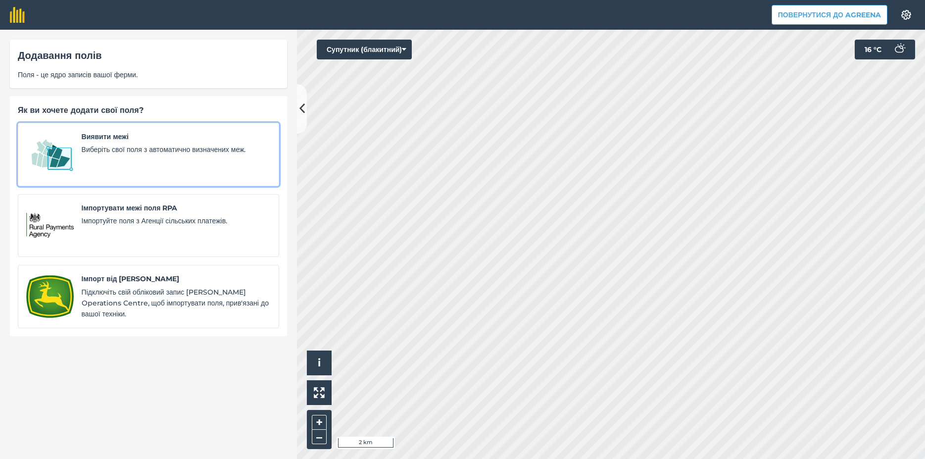
click at [87, 136] on span "Виявити межі" at bounding box center [176, 136] width 189 height 11
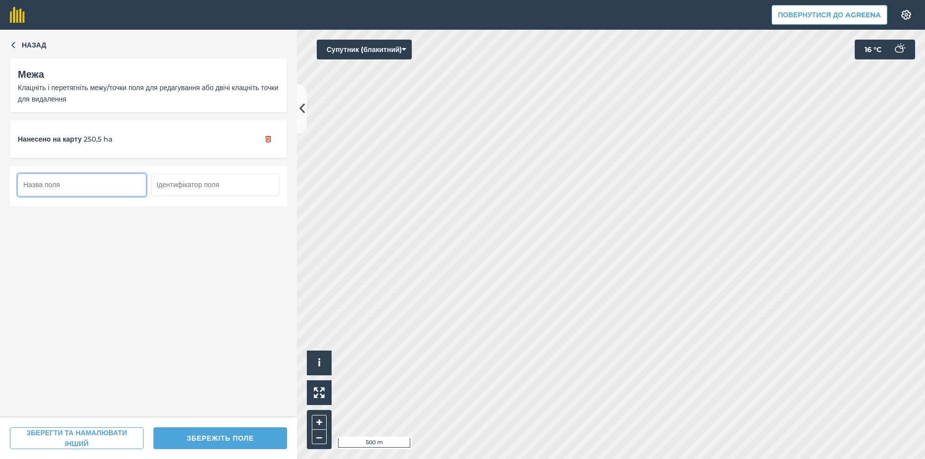
click at [47, 183] on input "text" at bounding box center [82, 185] width 128 height 22
type input "209 га"
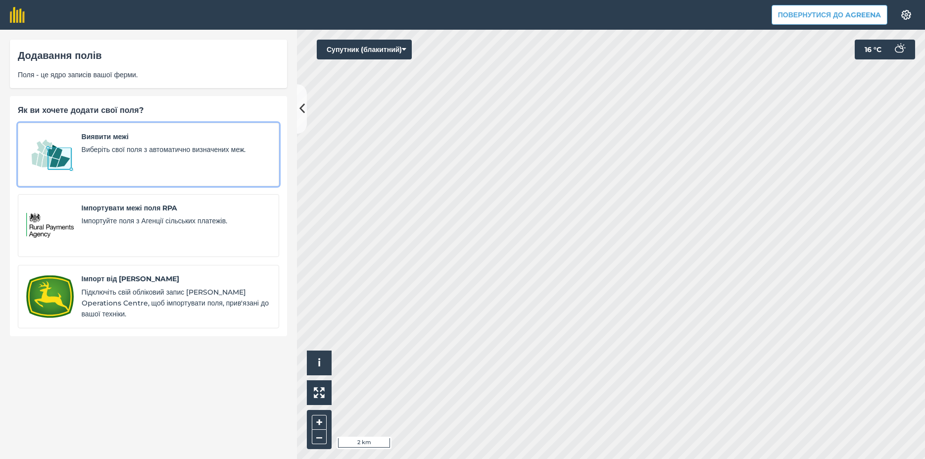
click at [88, 159] on div "Виявити межі Виберіть свої поля з автоматично визначених меж." at bounding box center [176, 154] width 189 height 47
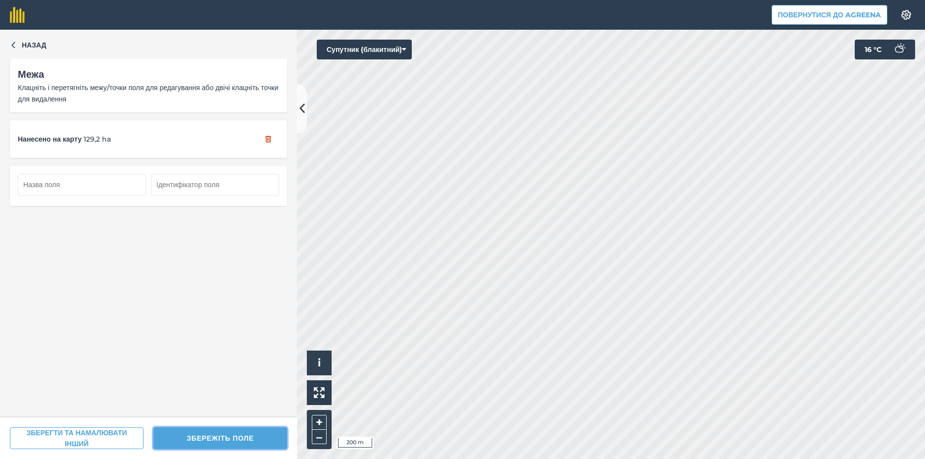
click at [210, 439] on button "ЗБЕРЕЖІТЬ ПОЛЕ" at bounding box center [220, 438] width 134 height 22
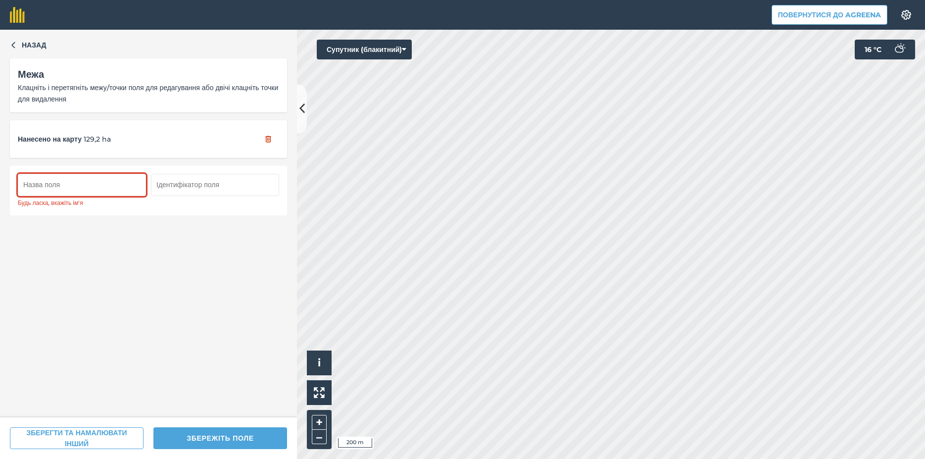
click at [63, 185] on input "text" at bounding box center [82, 185] width 128 height 22
type input "129 га"
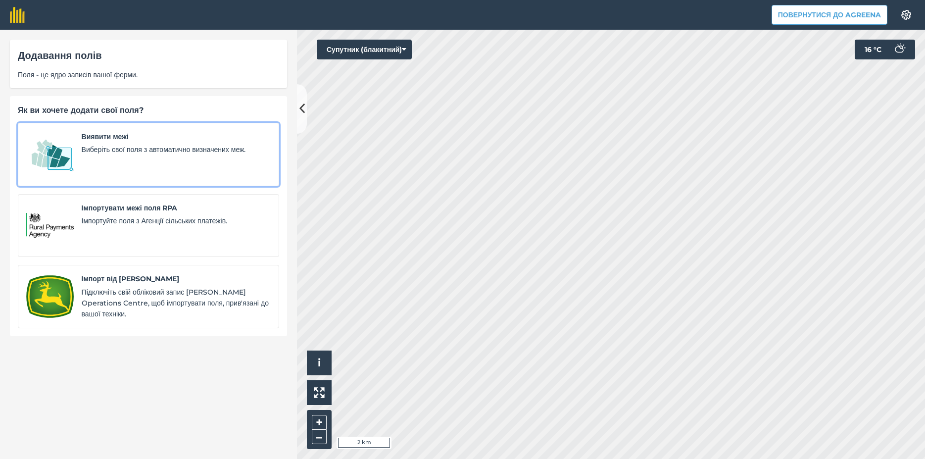
click at [100, 161] on div "Виявити межі Виберіть свої поля з автоматично визначених меж." at bounding box center [176, 154] width 189 height 47
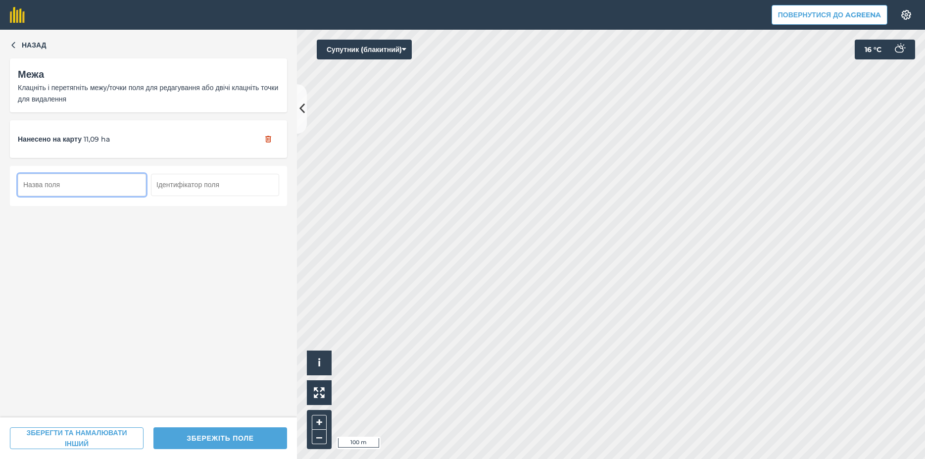
click at [81, 188] on input "text" at bounding box center [82, 185] width 128 height 22
type input "11 га"
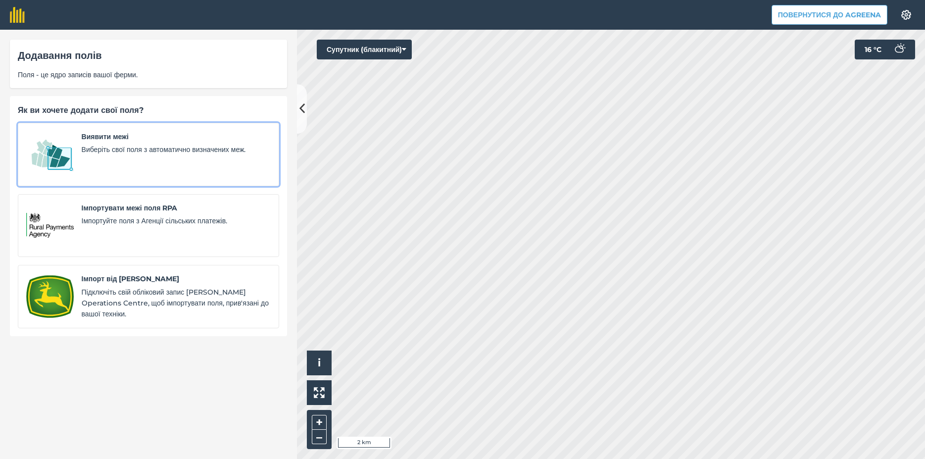
click at [74, 159] on link "Виявити межі Виберіть свої поля з автоматично визначених меж." at bounding box center [148, 154] width 261 height 63
click at [112, 149] on span "Виберіть свої поля з автоматично визначених меж." at bounding box center [176, 149] width 189 height 11
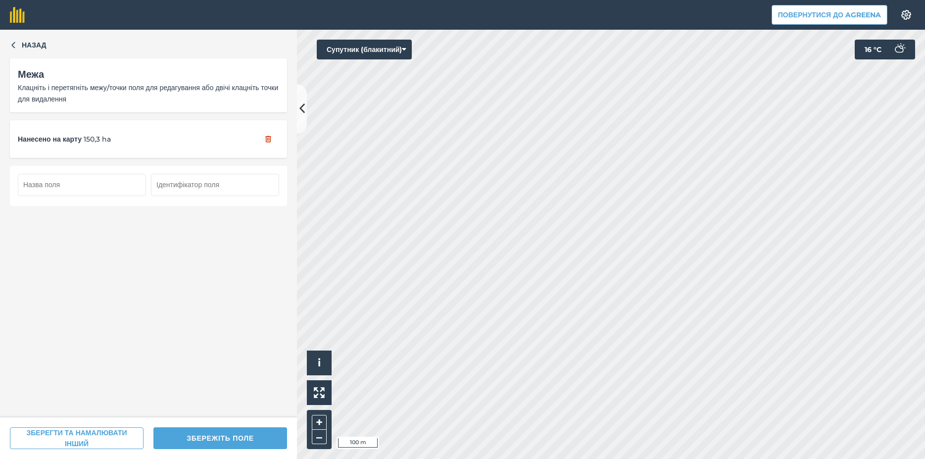
click at [49, 185] on input "text" at bounding box center [82, 185] width 128 height 22
type input "148 га"
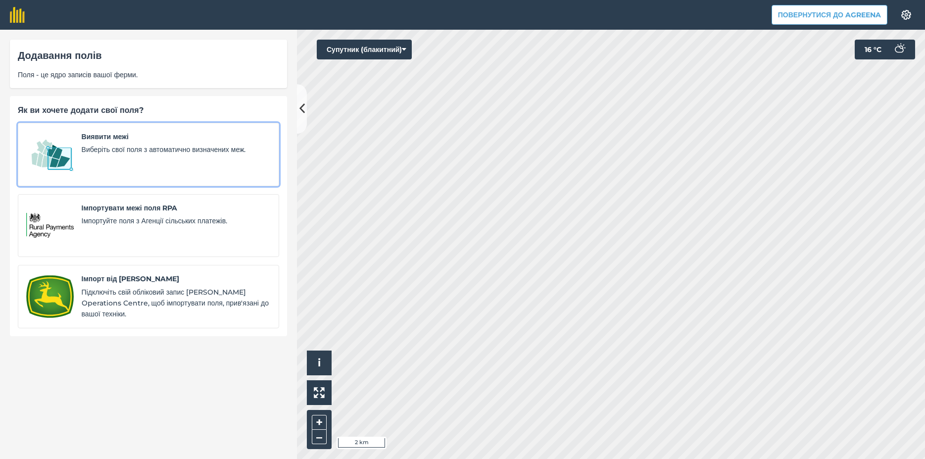
click at [83, 162] on div "Виявити межі Виберіть свої поля з автоматично визначених меж." at bounding box center [176, 154] width 189 height 47
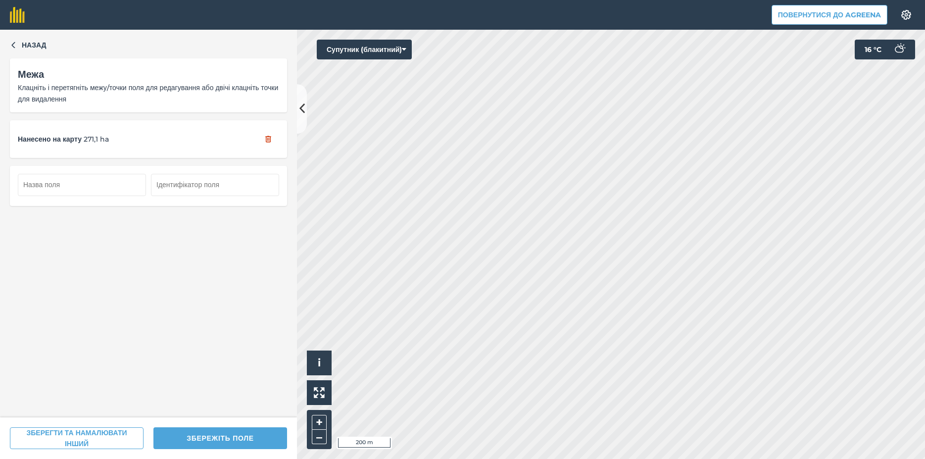
click at [187, 440] on button "ЗБЕРЕЖІТЬ ПОЛЕ" at bounding box center [220, 438] width 134 height 22
click at [38, 189] on input "text" at bounding box center [82, 185] width 128 height 22
type input "271 га"
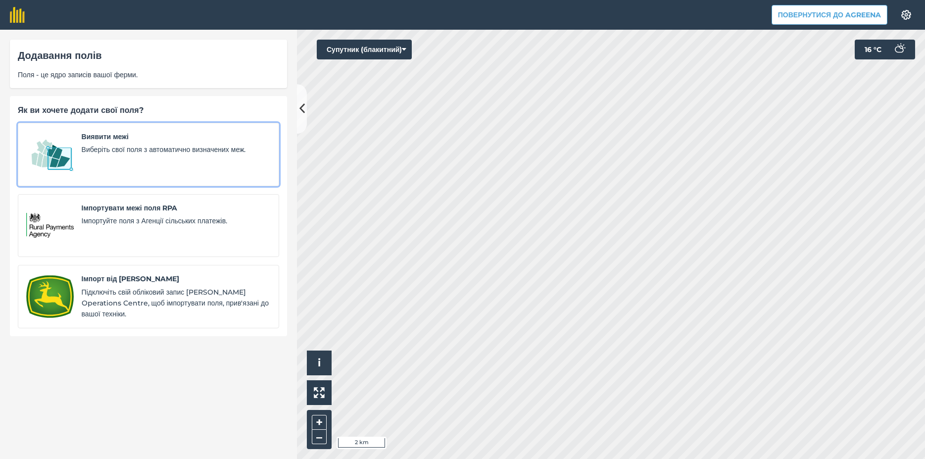
click at [106, 150] on span "Виберіть свої поля з автоматично визначених меж." at bounding box center [176, 149] width 189 height 11
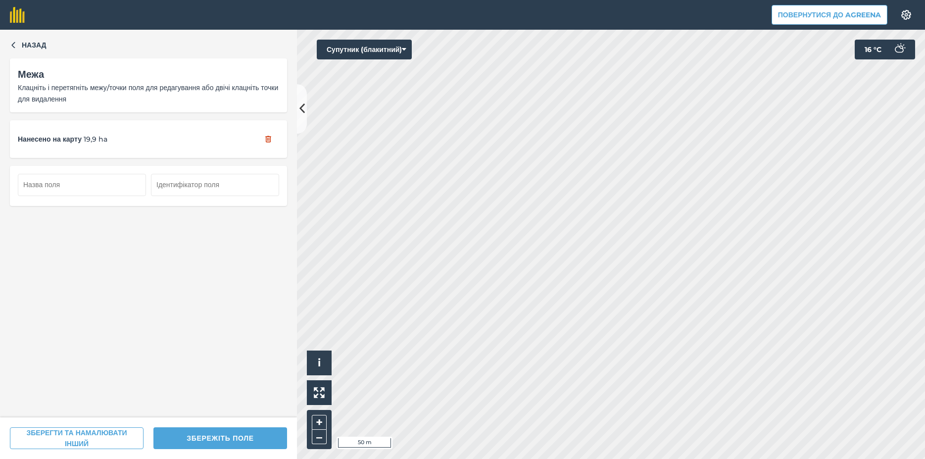
click at [224, 438] on button "ЗБЕРЕЖІТЬ ПОЛЕ" at bounding box center [220, 438] width 134 height 22
click at [66, 187] on input "text" at bounding box center [82, 185] width 128 height 22
type input "20,0 га"
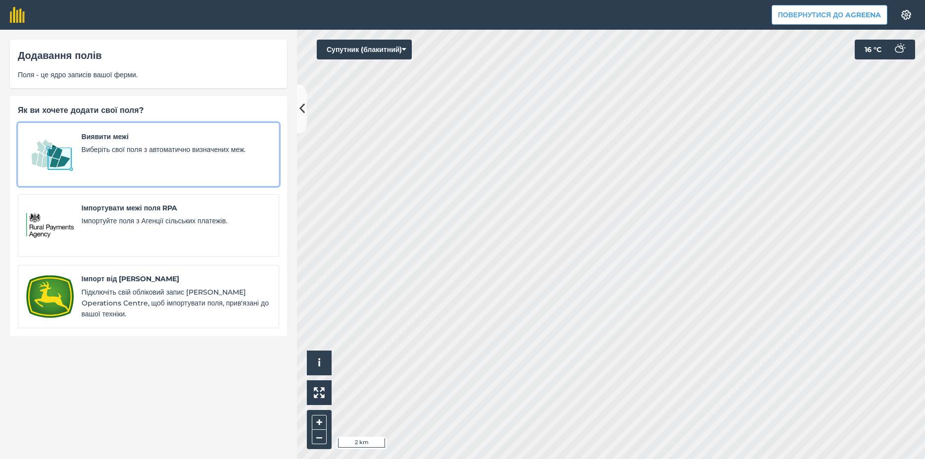
click at [82, 160] on div "Виявити межі Виберіть свої поля з автоматично визначених меж." at bounding box center [176, 154] width 189 height 47
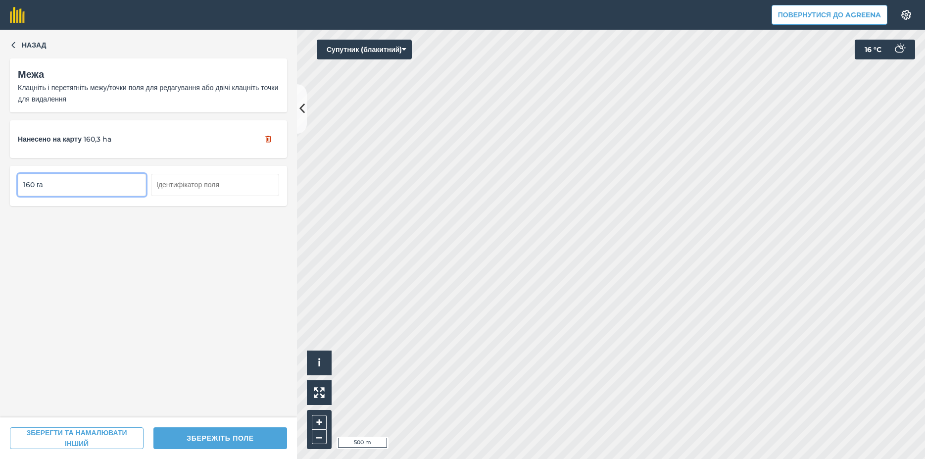
type input "160 га"
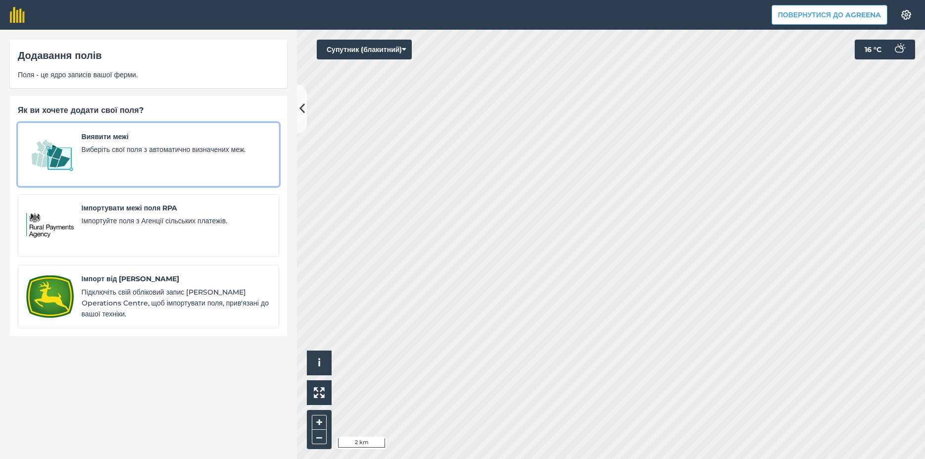
click at [69, 146] on img at bounding box center [49, 154] width 47 height 47
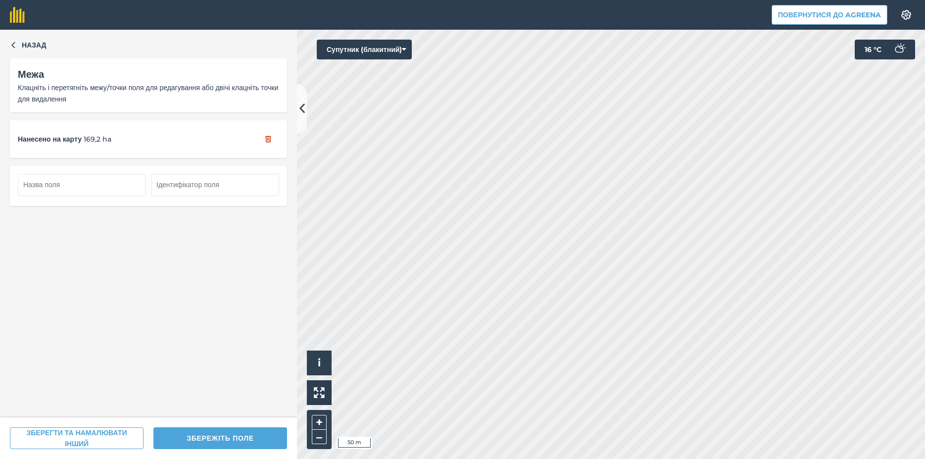
click at [531, 14] on div "Повернутися до Agreena Налаштування Map printing is not available on our free p…" at bounding box center [462, 229] width 925 height 459
click at [55, 186] on input "text" at bounding box center [82, 185] width 128 height 22
type input "164,0 га"
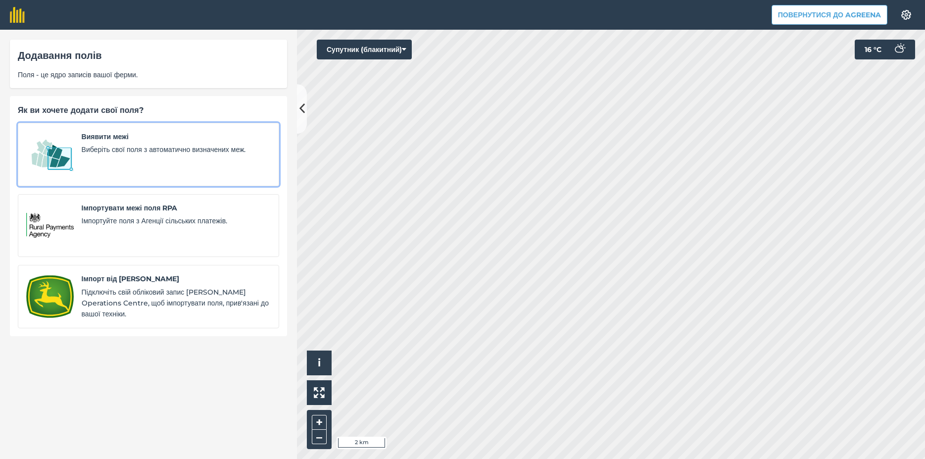
click at [56, 164] on img at bounding box center [49, 154] width 47 height 47
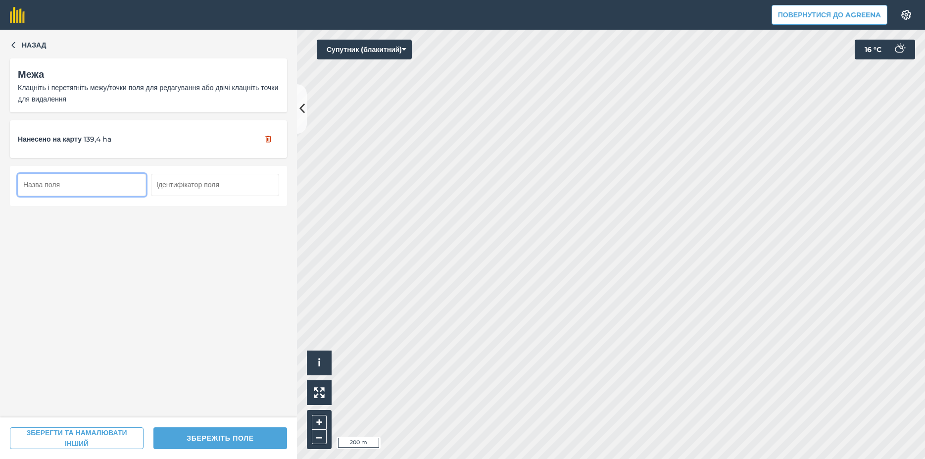
click at [45, 188] on input "text" at bounding box center [82, 185] width 128 height 22
type input "139,0 га"
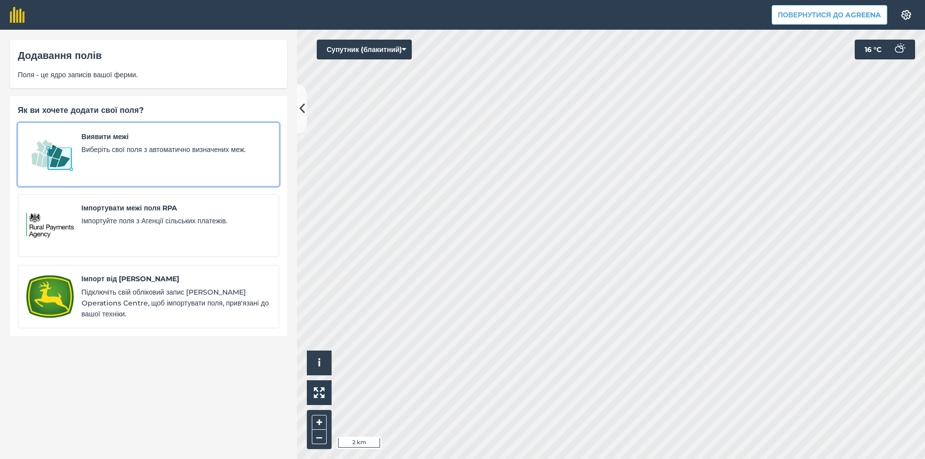
click at [77, 150] on link "Виявити межі Виберіть свої поля з автоматично визначених меж." at bounding box center [148, 154] width 261 height 63
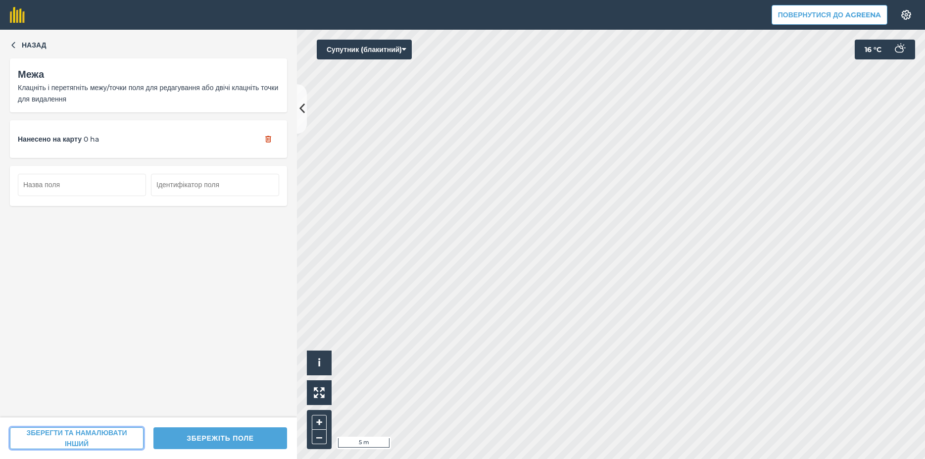
click at [49, 437] on button "ЗБЕРЕГТИ ТА НАМАЛЮВАТИ ІНШИЙ" at bounding box center [77, 438] width 134 height 22
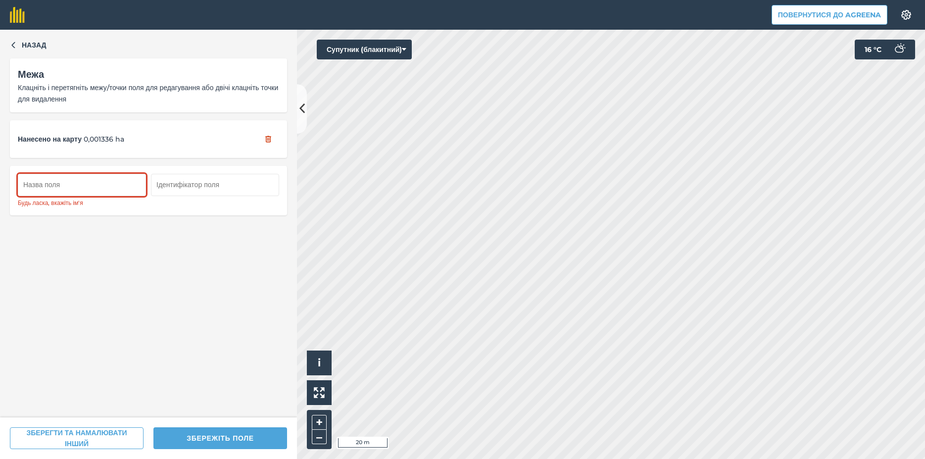
click at [635, 12] on div "Повернутися до Agreena Налаштування Map printing is not available on our free p…" at bounding box center [462, 229] width 925 height 459
click at [548, 179] on div "Click to start drawing i © 2025 TomTom, Microsoft 20 m + – Супутник (блакитний)…" at bounding box center [611, 244] width 628 height 429
drag, startPoint x: 391, startPoint y: 46, endPoint x: 627, endPoint y: 18, distance: 237.7
click at [627, 18] on div "Повернутися до Agreena Налаштування Map printing is not available on our free p…" at bounding box center [462, 229] width 925 height 459
click at [622, 17] on div "Повернутися до Agreena Налаштування Map printing is not available on our free p…" at bounding box center [462, 229] width 925 height 459
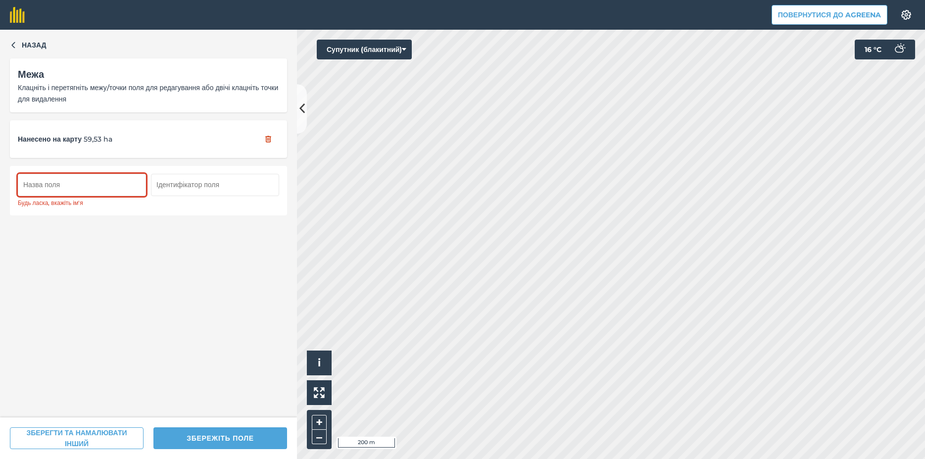
click at [67, 187] on input "text" at bounding box center [82, 185] width 128 height 22
type input "58 га"
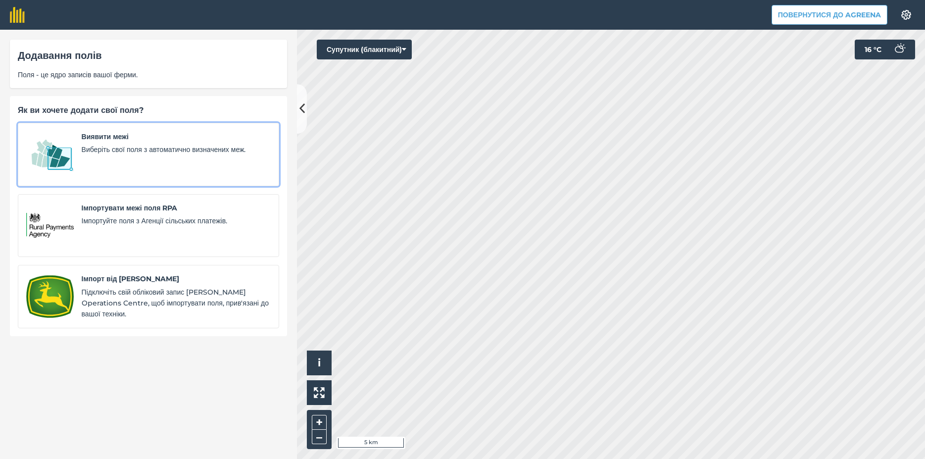
click at [64, 167] on img at bounding box center [49, 154] width 47 height 47
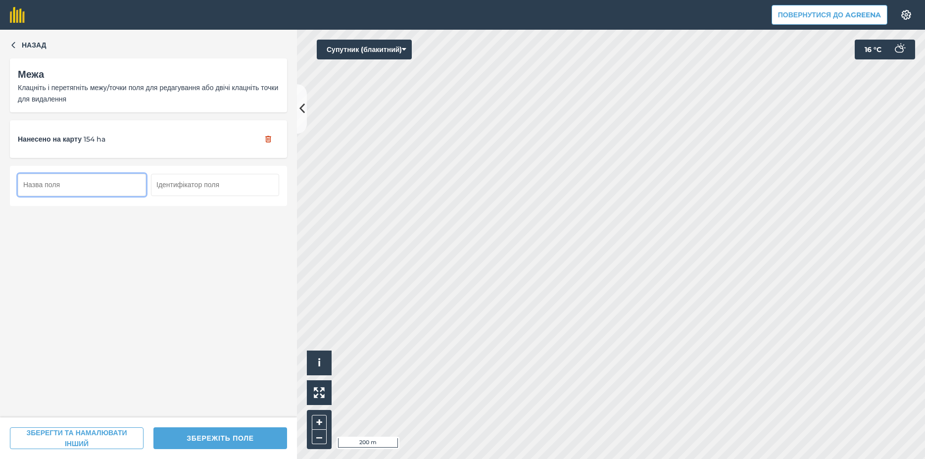
click at [51, 183] on input "text" at bounding box center [82, 185] width 128 height 22
type input "154 га"
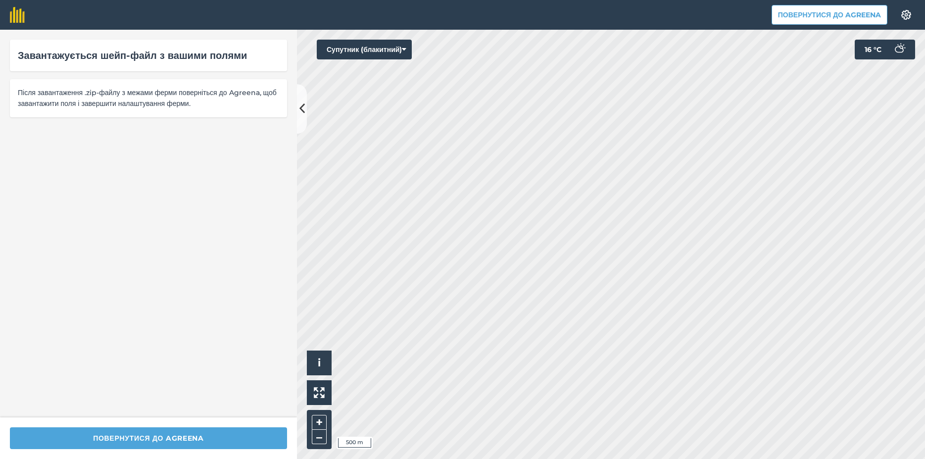
click at [692, 2] on div "Повернутися до Agreena Налаштування Map printing is not available on our free p…" at bounding box center [462, 229] width 925 height 459
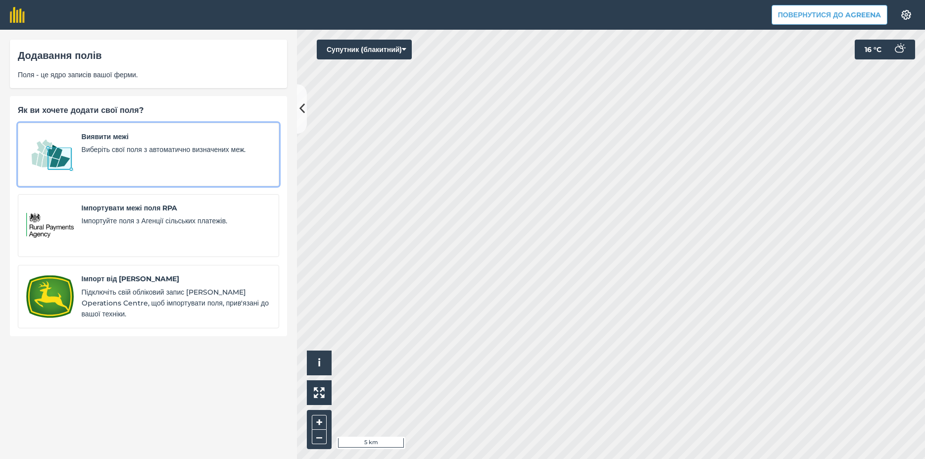
click at [72, 157] on img at bounding box center [49, 154] width 47 height 47
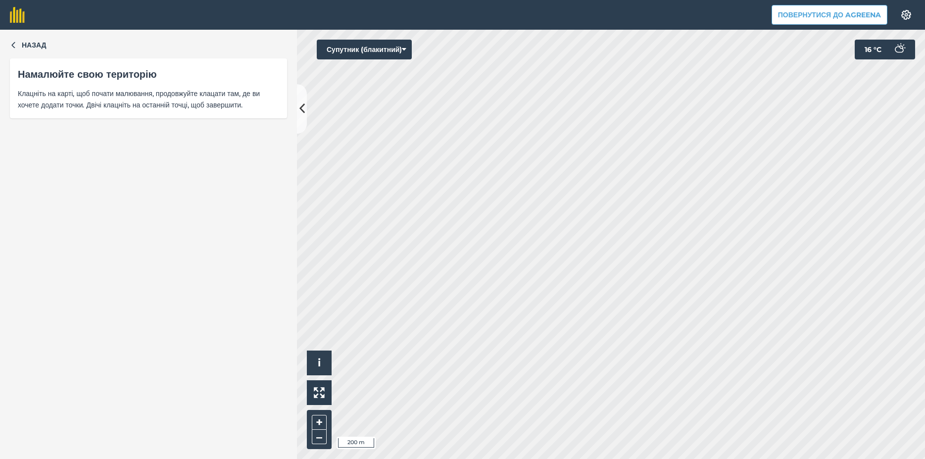
click at [581, 25] on div "Повернутися до Agreena Налаштування Map printing is not available on our free p…" at bounding box center [462, 229] width 925 height 459
click at [643, 1] on div "Повернутися до Agreena Налаштування Map printing is not available on our free p…" at bounding box center [462, 229] width 925 height 459
click at [654, 17] on div "Повернутися до Agreena Налаштування Map printing is not available on our free p…" at bounding box center [462, 229] width 925 height 459
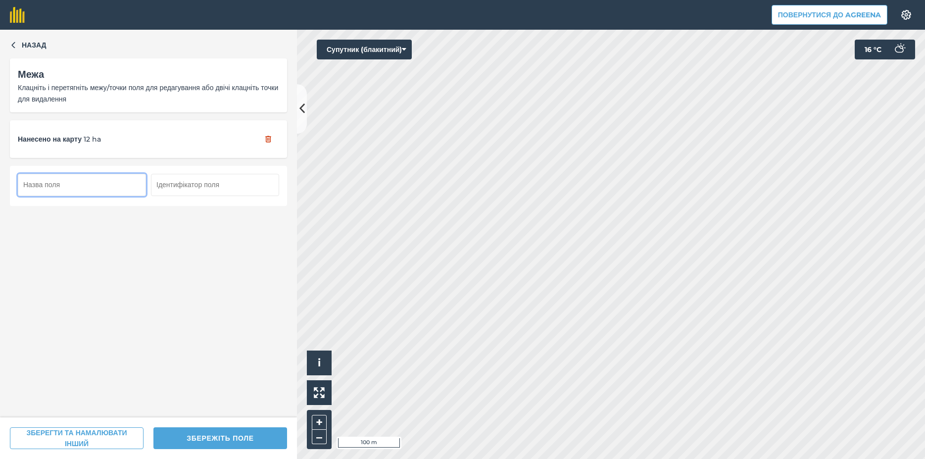
click at [36, 185] on input "text" at bounding box center [82, 185] width 128 height 22
type input "12 га"
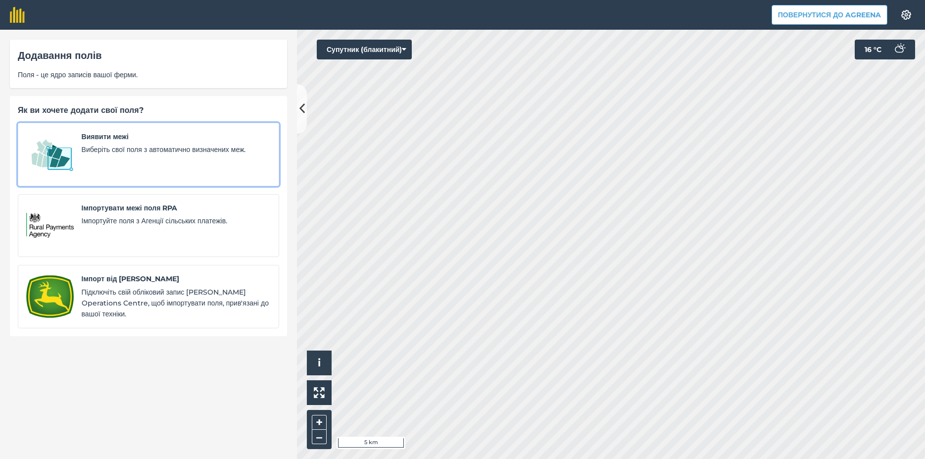
click at [99, 142] on div "Виявити межі Виберіть свої поля з автоматично визначених меж." at bounding box center [176, 154] width 189 height 47
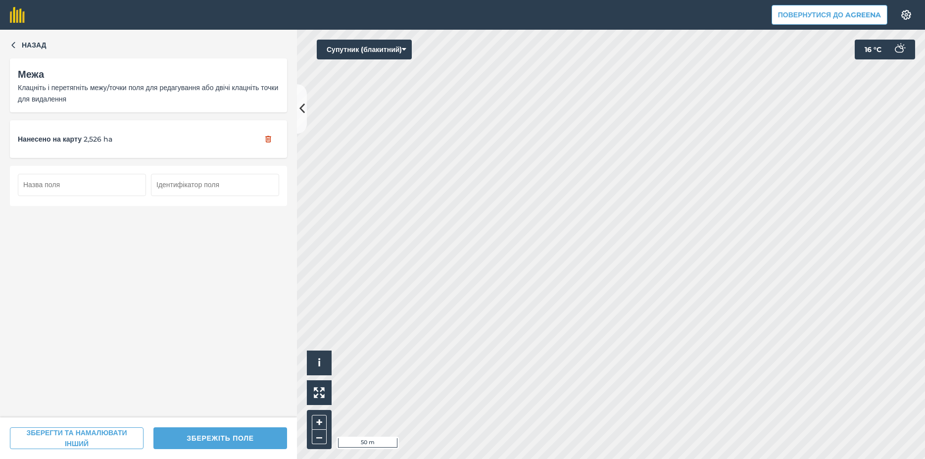
click at [41, 187] on input "text" at bounding box center [82, 185] width 128 height 22
type input "2,50 га"
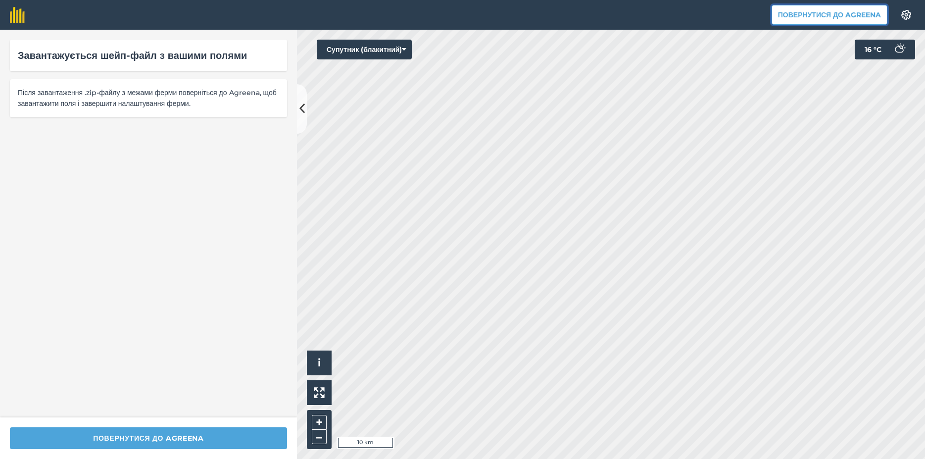
click at [792, 15] on button "Повернутися до Agreena" at bounding box center [829, 15] width 116 height 20
click at [187, 434] on button "Повернутися до Agreena" at bounding box center [148, 438] width 277 height 22
click at [205, 435] on button "Повернутися до Agreena" at bounding box center [148, 438] width 277 height 22
click at [406, 48] on icon at bounding box center [404, 50] width 4 height 10
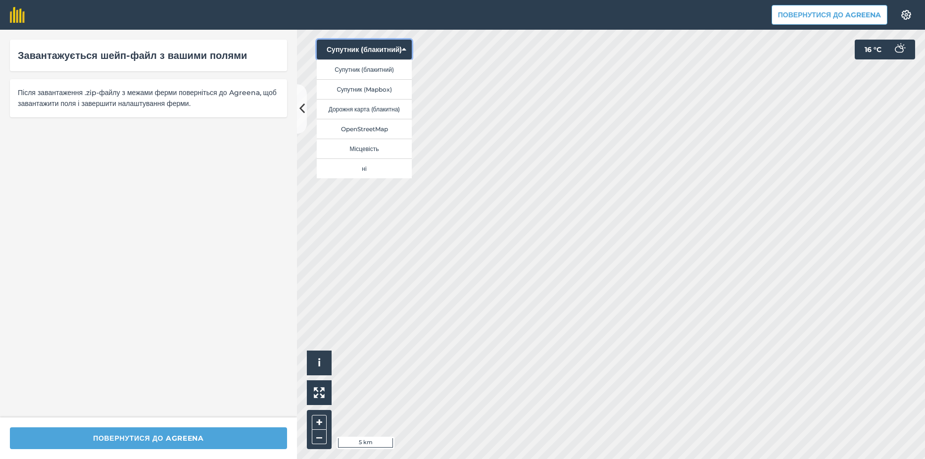
click at [406, 49] on icon at bounding box center [404, 50] width 4 height 10
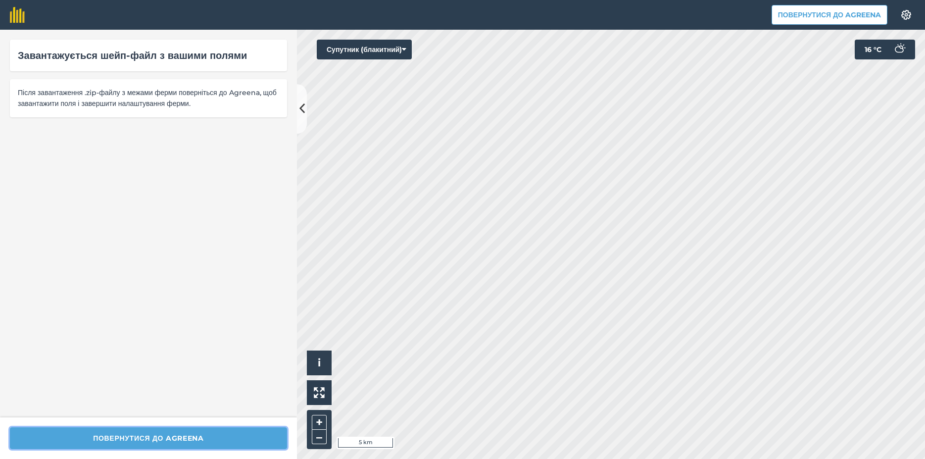
click at [120, 436] on button "Повернутися до Agreena" at bounding box center [148, 438] width 277 height 22
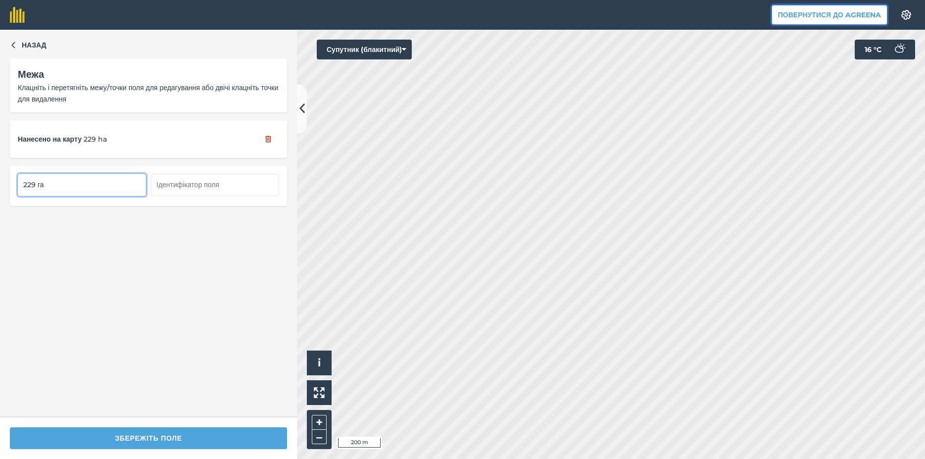
click at [800, 16] on button "Повернутися до Agreena" at bounding box center [829, 15] width 116 height 20
click at [805, 18] on button "Повернутися до Agreena" at bounding box center [829, 15] width 116 height 20
click at [842, 18] on button "Повернутися до Agreena" at bounding box center [829, 15] width 116 height 20
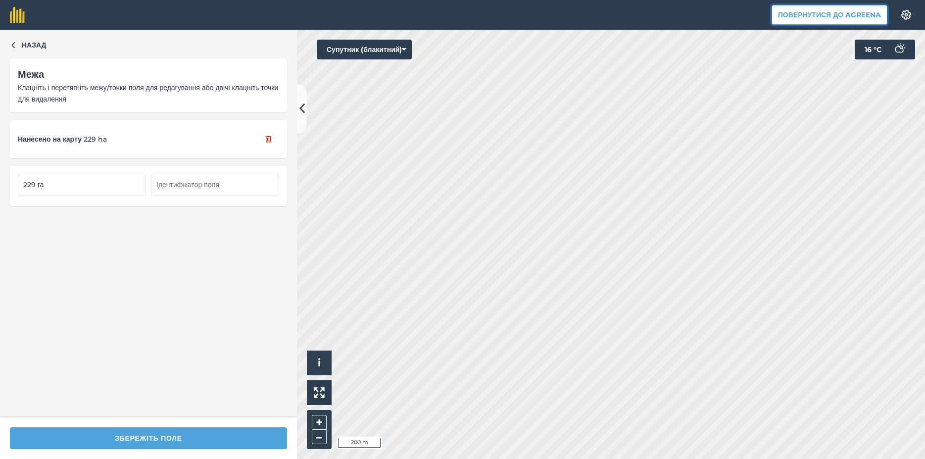
click at [843, 18] on button "Повернутися до Agreena" at bounding box center [829, 15] width 116 height 20
click at [11, 42] on icon "button" at bounding box center [13, 44] width 7 height 7
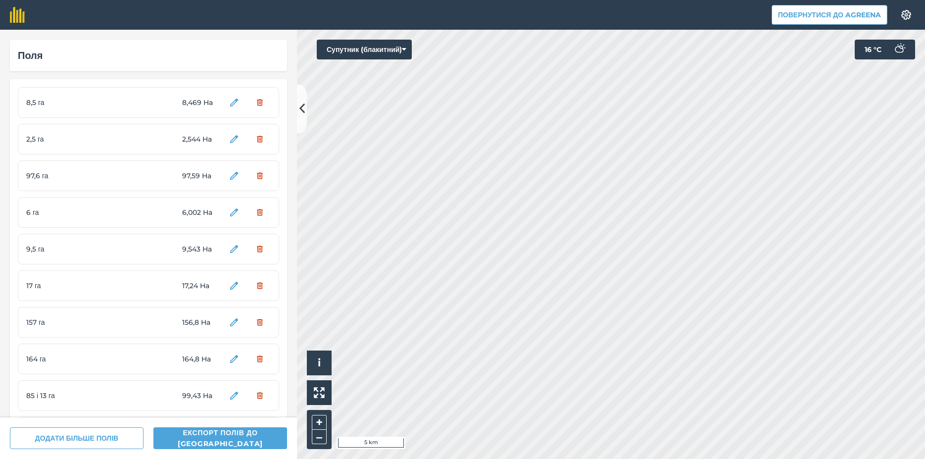
click at [36, 58] on div "Поля" at bounding box center [148, 55] width 261 height 16
click at [18, 19] on img at bounding box center [17, 15] width 15 height 16
click at [301, 114] on icon at bounding box center [301, 108] width 5 height 17
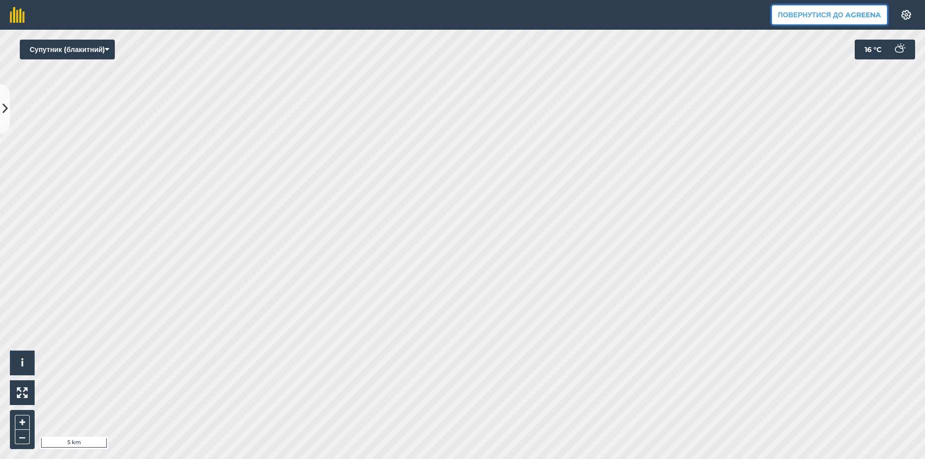
click at [822, 17] on button "Повернутися до Agreena" at bounding box center [829, 15] width 116 height 20
click at [832, 16] on button "Повернутися до Agreena" at bounding box center [829, 15] width 116 height 20
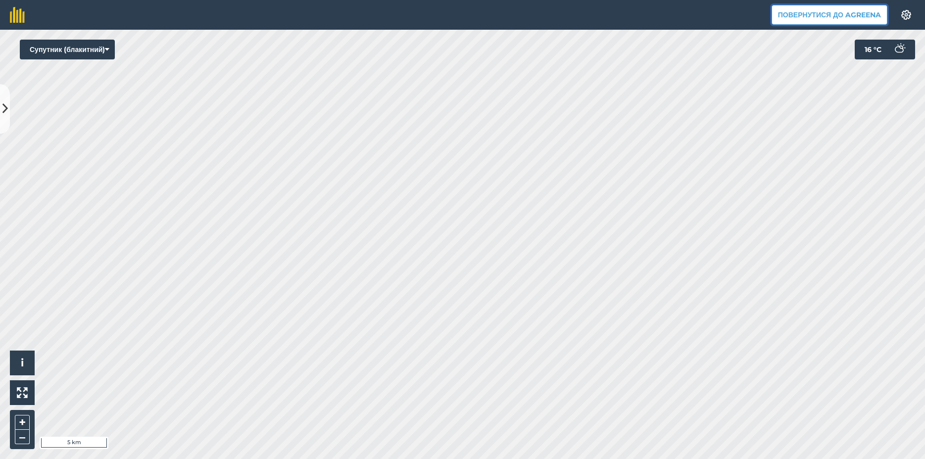
click at [832, 16] on button "Повернутися до Agreena" at bounding box center [829, 15] width 116 height 20
click at [828, 15] on button "Повернутися до Agreena" at bounding box center [829, 15] width 116 height 20
click at [802, 15] on button "Повернутися до Agreena" at bounding box center [829, 15] width 116 height 20
click at [798, 15] on button "Повернутися до Agreena" at bounding box center [829, 15] width 116 height 20
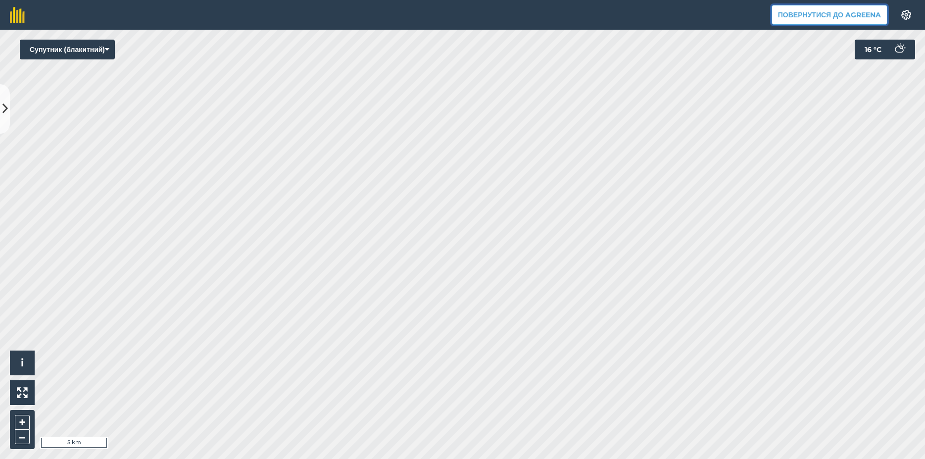
click at [798, 15] on button "Повернутися до Agreena" at bounding box center [829, 15] width 116 height 20
click at [790, 13] on button "Повернутися до Agreena" at bounding box center [829, 15] width 116 height 20
click at [791, 18] on button "Повернутися до Agreena" at bounding box center [829, 15] width 116 height 20
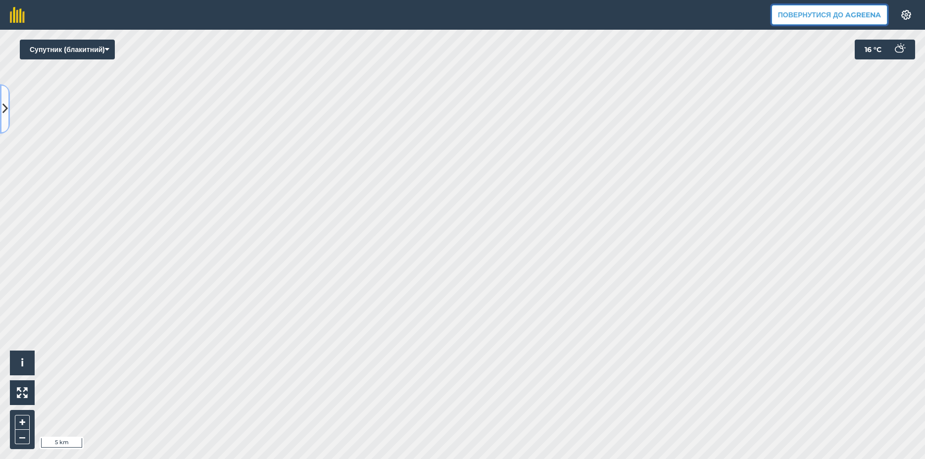
click at [3, 119] on button at bounding box center [5, 108] width 10 height 49
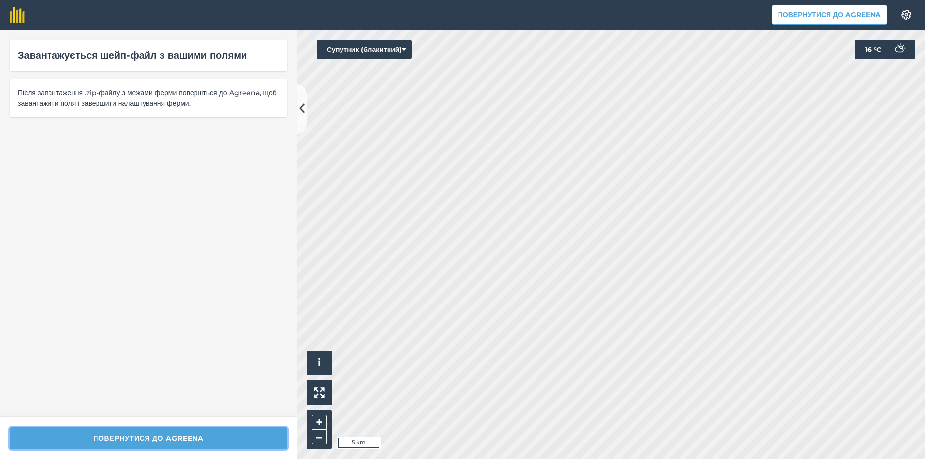
click at [113, 437] on button "Повернутися до Agreena" at bounding box center [148, 438] width 277 height 22
click at [841, 11] on button "Повернутися до Agreena" at bounding box center [829, 15] width 116 height 20
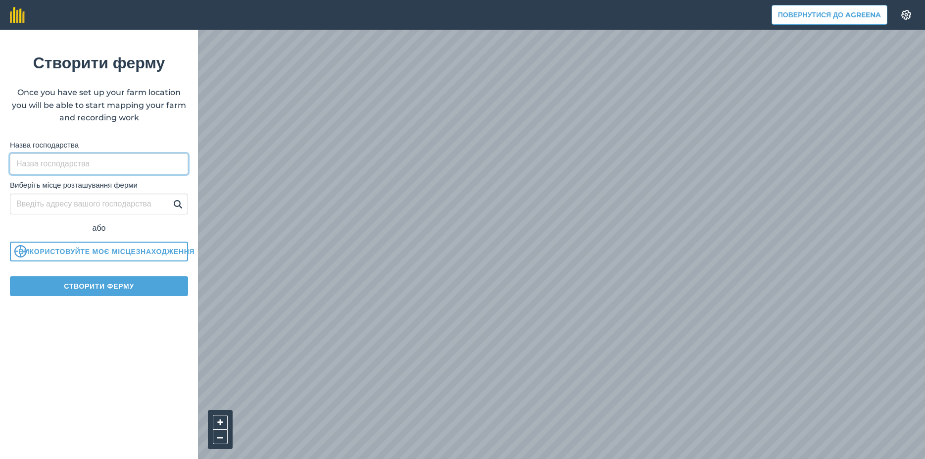
click at [57, 164] on input "Назва господарства" at bounding box center [99, 163] width 178 height 21
type input "ТОВ "Агросервіс"ЛТД"
click at [33, 206] on input "Виберіть місце розташування ферми" at bounding box center [99, 203] width 178 height 21
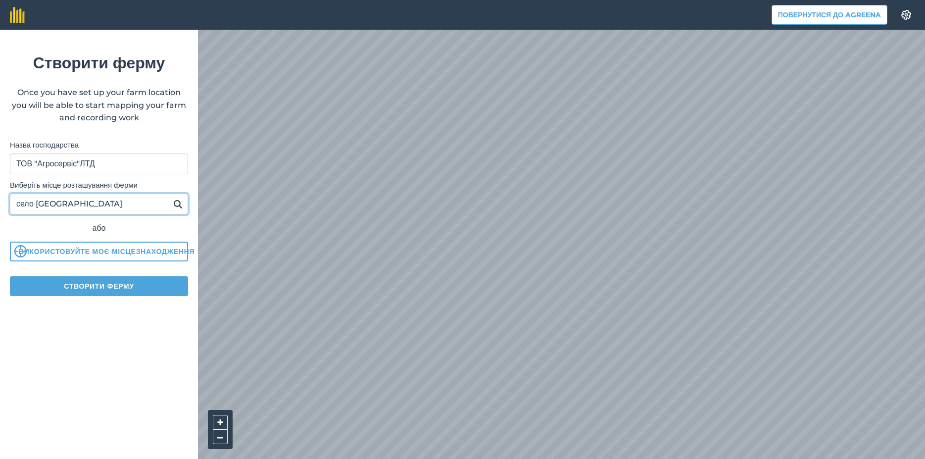
type input "село Волохів Яр"
click at [179, 204] on img at bounding box center [177, 204] width 9 height 12
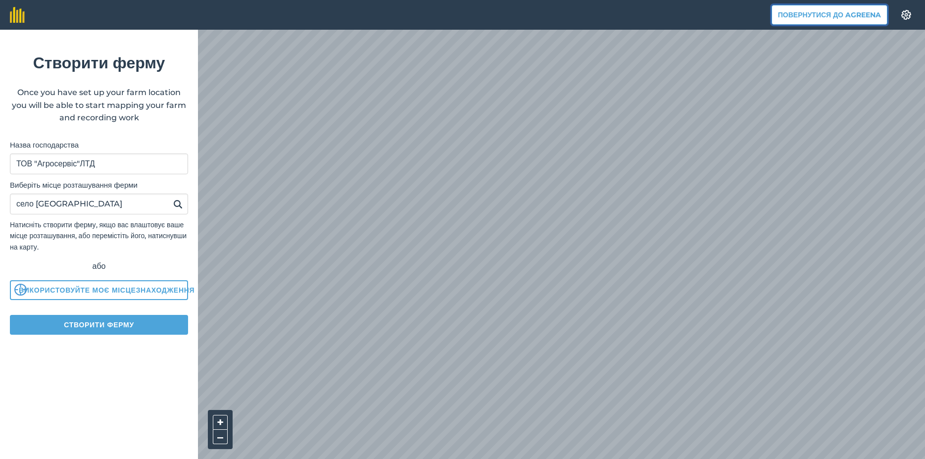
click at [810, 17] on button "Повернутися до Agreena" at bounding box center [829, 15] width 116 height 20
click at [787, 16] on button "Повернутися до Agreena" at bounding box center [829, 15] width 116 height 20
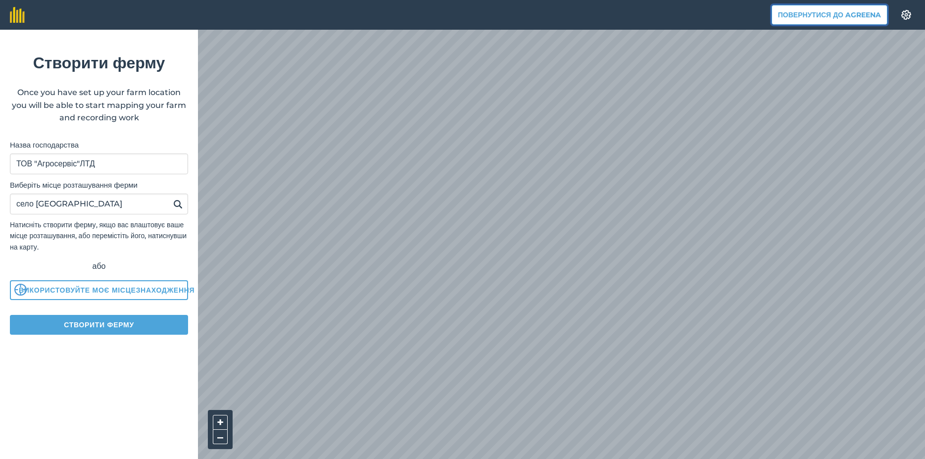
click at [787, 15] on button "Повернутися до Agreena" at bounding box center [829, 15] width 116 height 20
click at [788, 14] on button "Повернутися до Agreena" at bounding box center [829, 15] width 116 height 20
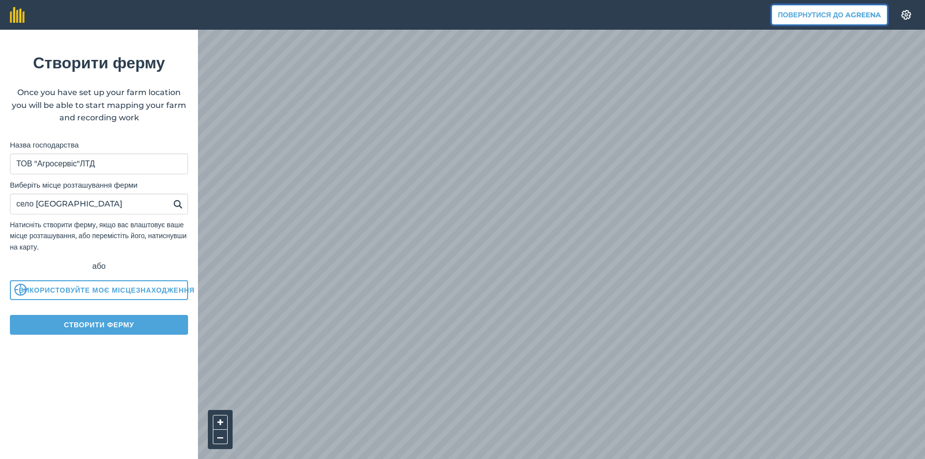
click at [789, 14] on button "Повернутися до Agreena" at bounding box center [829, 15] width 116 height 20
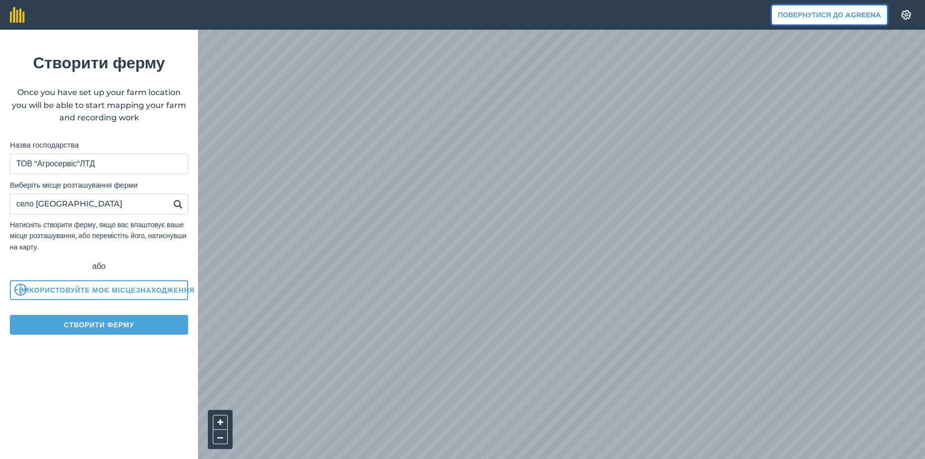
click at [789, 14] on button "Повернутися до Agreena" at bounding box center [829, 15] width 116 height 20
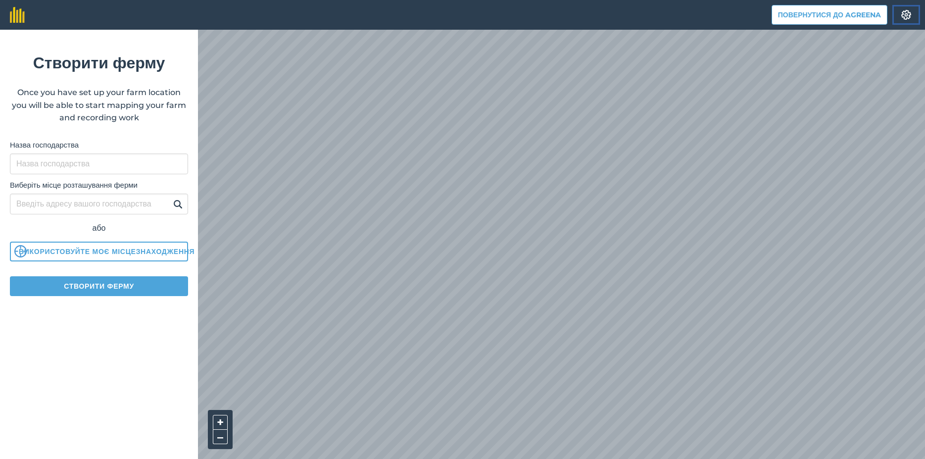
click at [907, 14] on img at bounding box center [906, 15] width 12 height 10
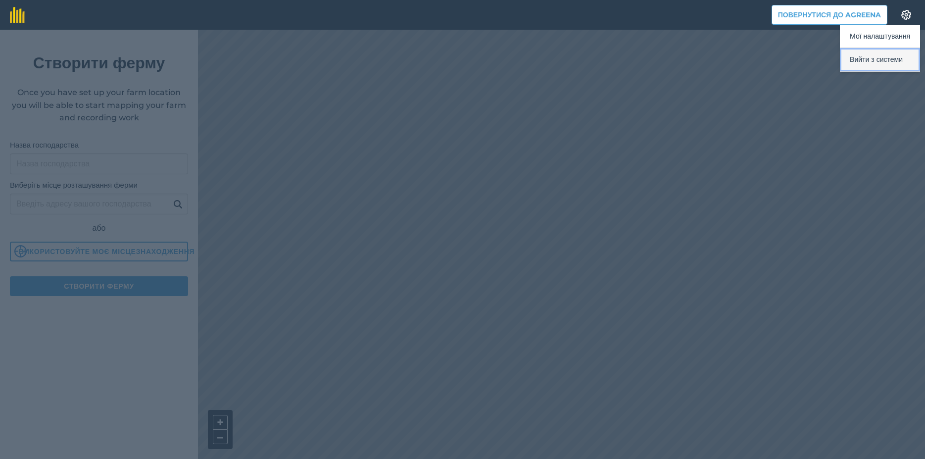
click at [871, 61] on button "Вийти з системи" at bounding box center [880, 59] width 80 height 23
